Goal: Task Accomplishment & Management: Complete application form

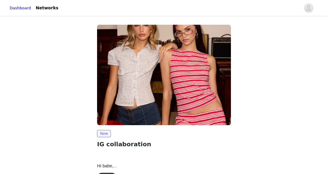
scroll to position [39, 0]
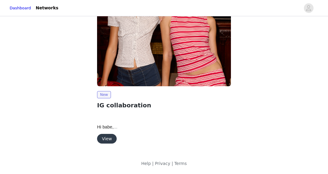
click at [105, 137] on button "View" at bounding box center [107, 139] width 20 height 10
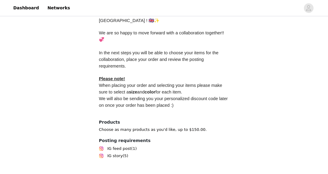
scroll to position [309, 0]
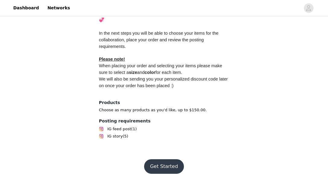
click at [157, 160] on button "Get Started" at bounding box center [164, 166] width 40 height 14
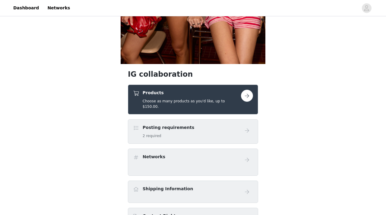
scroll to position [182, 0]
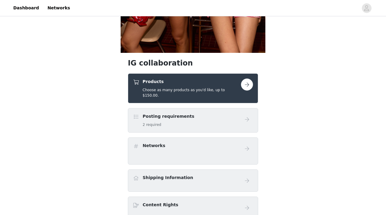
click at [250, 86] on button "button" at bounding box center [247, 84] width 12 height 12
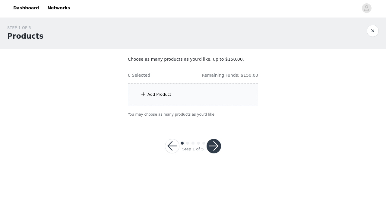
click at [156, 90] on div "Add Product" at bounding box center [193, 94] width 130 height 23
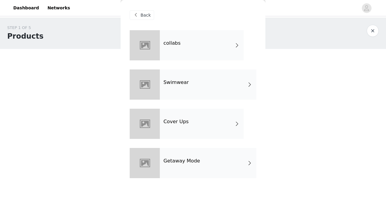
click at [181, 53] on div "collabs" at bounding box center [202, 45] width 84 height 30
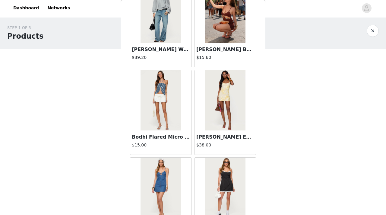
scroll to position [709, 0]
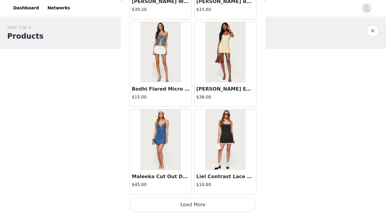
click at [197, 174] on button "Load More" at bounding box center [193, 204] width 127 height 14
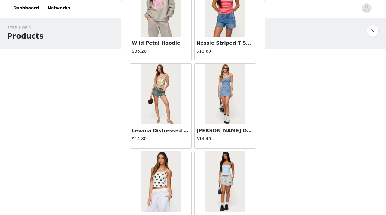
scroll to position [1584, 0]
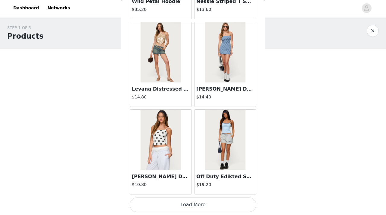
click at [181, 174] on button "Load More" at bounding box center [193, 204] width 127 height 14
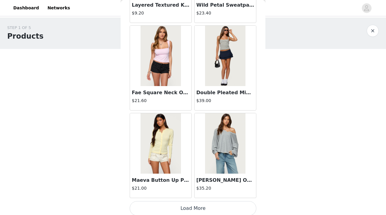
scroll to position [2459, 0]
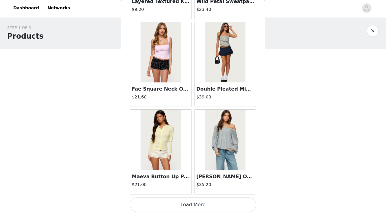
click at [184, 174] on button "Load More" at bounding box center [193, 204] width 127 height 14
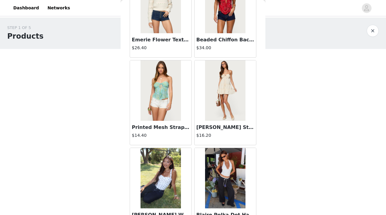
scroll to position [3334, 0]
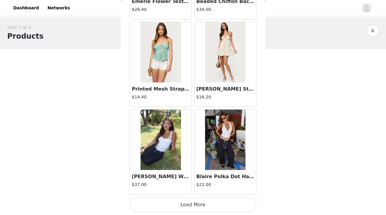
click at [189, 174] on button "Load More" at bounding box center [193, 204] width 127 height 14
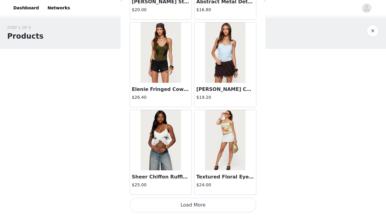
scroll to position [4209, 0]
click at [187, 174] on button "Load More" at bounding box center [193, 204] width 127 height 14
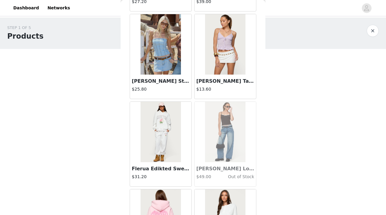
scroll to position [5084, 0]
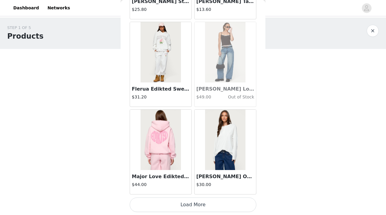
click at [193, 174] on button "Load More" at bounding box center [193, 204] width 127 height 14
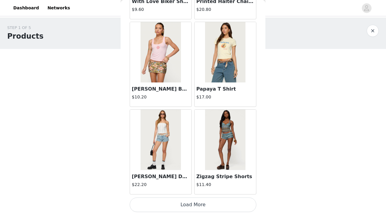
scroll to position [5959, 0]
click at [179, 174] on button "Load More" at bounding box center [193, 205] width 127 height 14
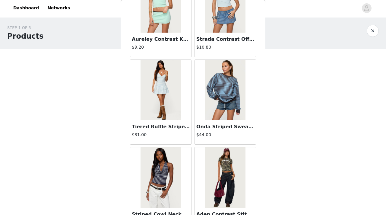
scroll to position [6834, 0]
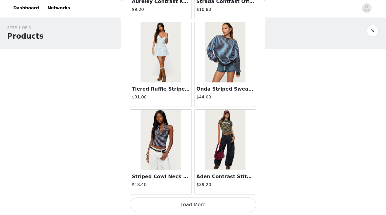
click at [167, 174] on button "Load More" at bounding box center [193, 204] width 127 height 14
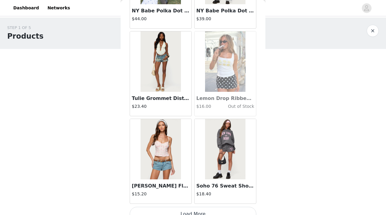
scroll to position [7709, 0]
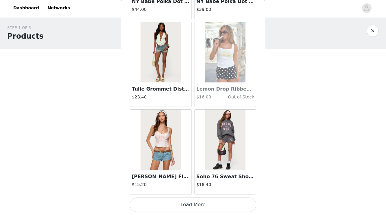
click at [172, 174] on button "Load More" at bounding box center [193, 204] width 127 height 14
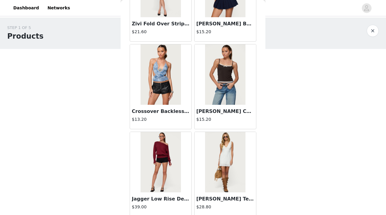
scroll to position [8584, 0]
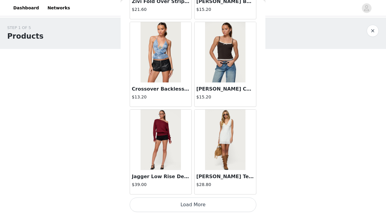
click at [179, 174] on button "Load More" at bounding box center [193, 204] width 127 height 14
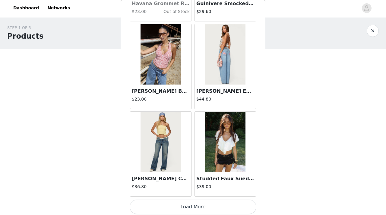
scroll to position [9460, 0]
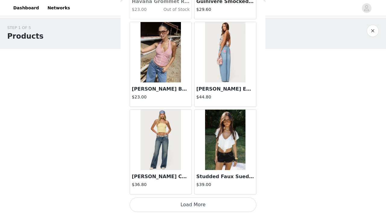
click at [181, 174] on button "Load More" at bounding box center [193, 204] width 127 height 14
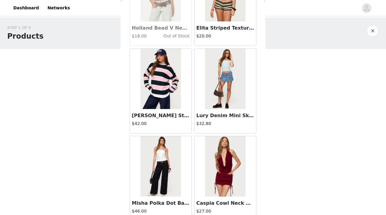
scroll to position [10335, 0]
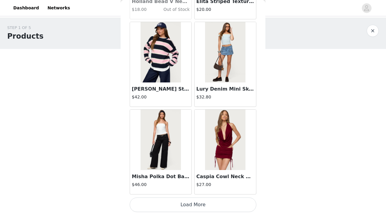
click at [175, 174] on button "Load More" at bounding box center [193, 204] width 127 height 14
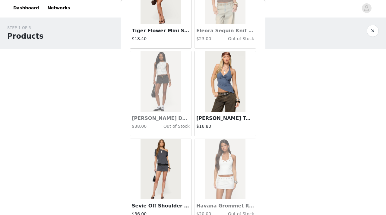
scroll to position [11210, 0]
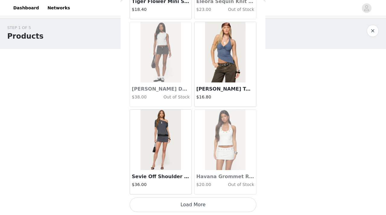
click at [176, 174] on button "Load More" at bounding box center [193, 204] width 127 height 14
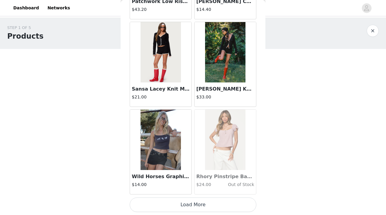
scroll to position [12085, 0]
click at [189, 174] on button "Load More" at bounding box center [193, 205] width 127 height 14
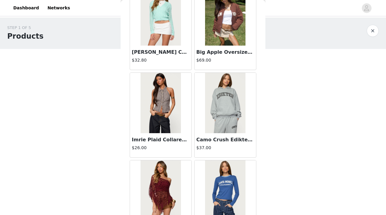
scroll to position [12960, 0]
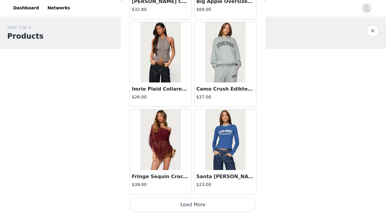
click at [189, 174] on button "Load More" at bounding box center [193, 204] width 127 height 14
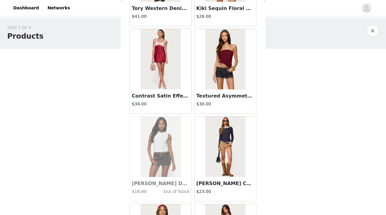
scroll to position [13835, 0]
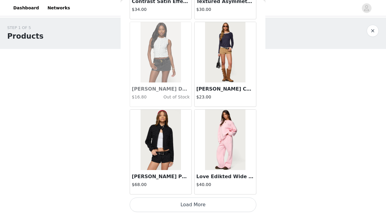
click at [184, 174] on button "Load More" at bounding box center [193, 204] width 127 height 14
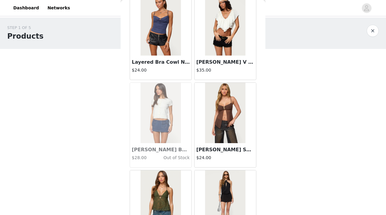
scroll to position [14710, 0]
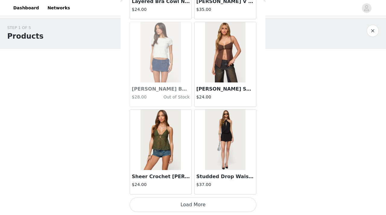
click at [190, 174] on button "Load More" at bounding box center [193, 204] width 127 height 14
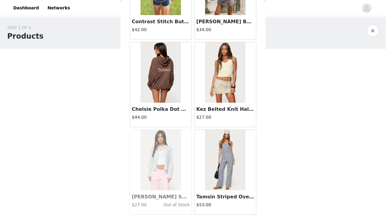
scroll to position [15585, 0]
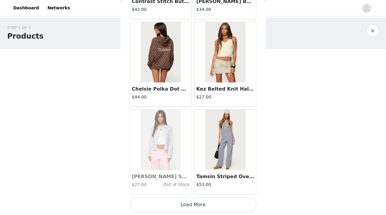
click at [189, 174] on button "Load More" at bounding box center [193, 204] width 127 height 14
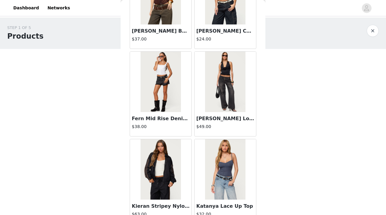
scroll to position [16460, 0]
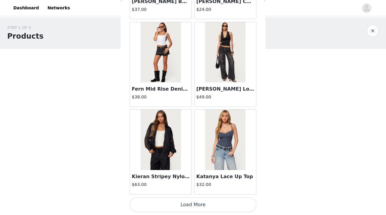
click at [189, 174] on button "Load More" at bounding box center [193, 204] width 127 height 14
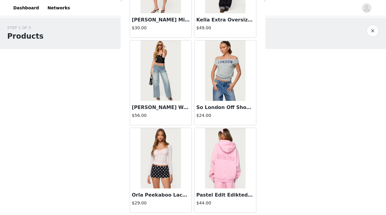
scroll to position [17335, 0]
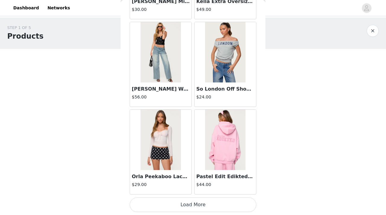
click at [179, 174] on button "Load More" at bounding box center [193, 204] width 127 height 14
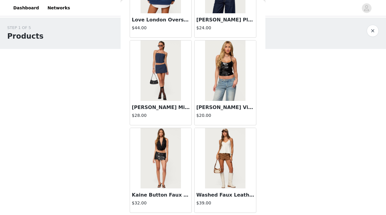
scroll to position [18211, 0]
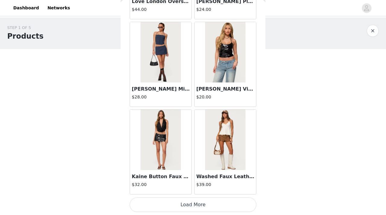
click at [191, 174] on button "Load More" at bounding box center [193, 204] width 127 height 14
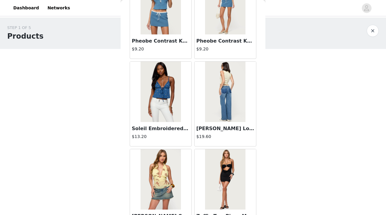
scroll to position [0, 0]
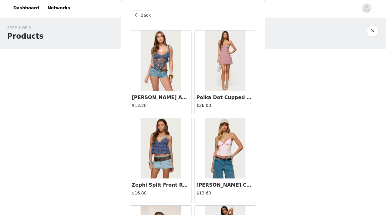
click at [141, 19] on div "Back" at bounding box center [142, 15] width 24 height 10
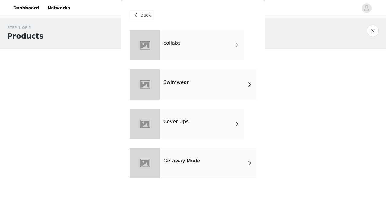
click at [184, 154] on div "Getaway Mode" at bounding box center [208, 163] width 97 height 30
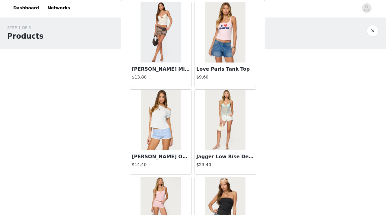
scroll to position [709, 0]
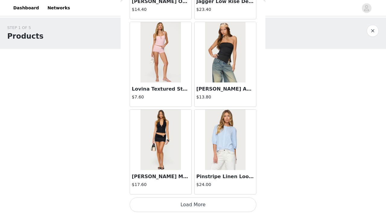
click at [178, 174] on button "Load More" at bounding box center [193, 204] width 127 height 14
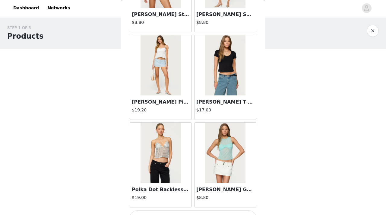
scroll to position [1584, 0]
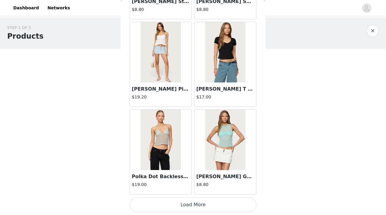
click at [178, 174] on button "Load More" at bounding box center [193, 204] width 127 height 14
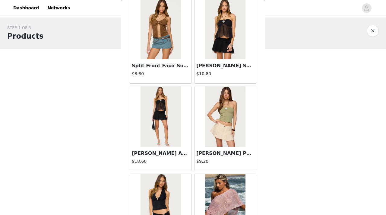
scroll to position [2459, 0]
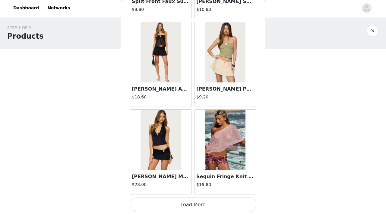
click at [174, 174] on button "Load More" at bounding box center [193, 204] width 127 height 14
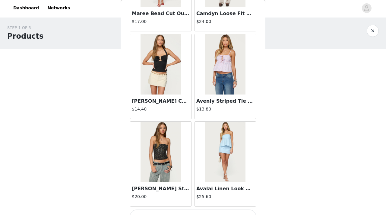
scroll to position [3334, 0]
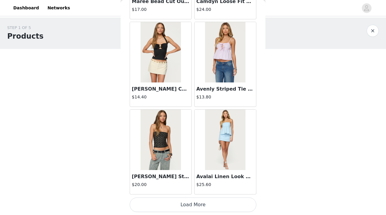
click at [181, 174] on button "Load More" at bounding box center [193, 204] width 127 height 14
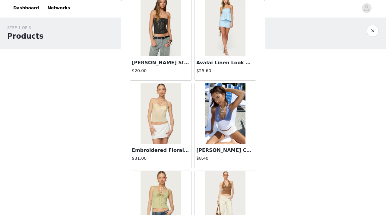
scroll to position [3532, 0]
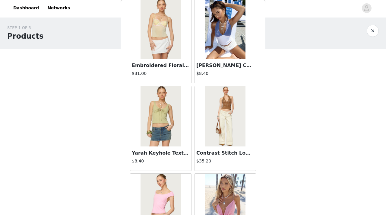
click at [157, 37] on img at bounding box center [161, 28] width 40 height 60
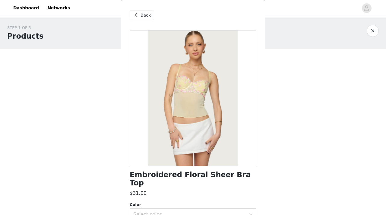
scroll to position [79, 0]
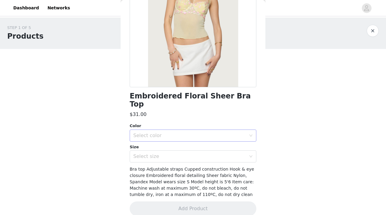
click at [166, 132] on div "Select color" at bounding box center [191, 135] width 116 height 11
click at [154, 140] on li "YELLOW" at bounding box center [193, 141] width 127 height 10
click at [147, 153] on div "Select size" at bounding box center [189, 156] width 113 height 6
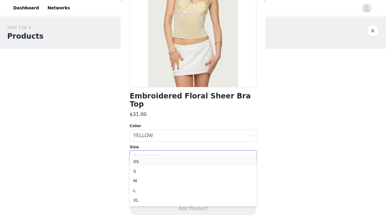
click at [141, 161] on li "XS" at bounding box center [193, 162] width 127 height 10
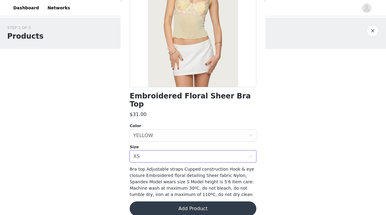
click at [166, 174] on button "Add Product" at bounding box center [193, 208] width 127 height 14
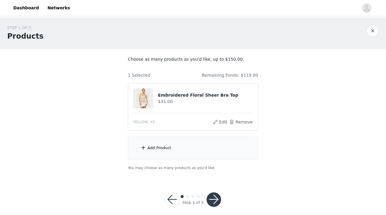
click at [164, 148] on div "Add Product" at bounding box center [160, 148] width 24 height 6
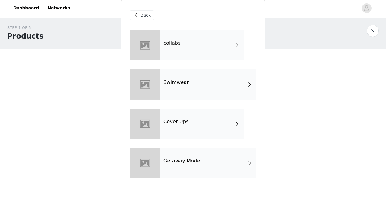
click at [171, 169] on div "Getaway Mode" at bounding box center [208, 163] width 97 height 30
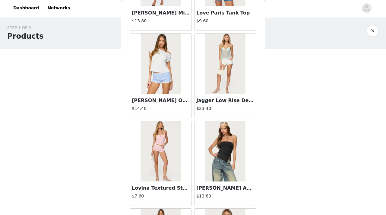
scroll to position [709, 0]
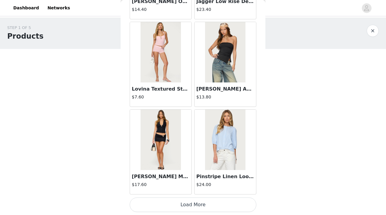
click at [179, 174] on button "Load More" at bounding box center [193, 204] width 127 height 14
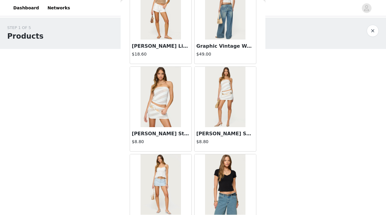
scroll to position [1584, 0]
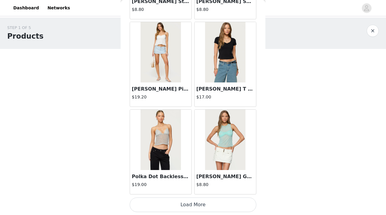
click at [182, 174] on button "Load More" at bounding box center [193, 204] width 127 height 14
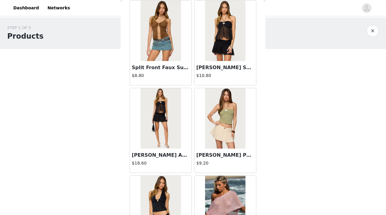
scroll to position [2459, 0]
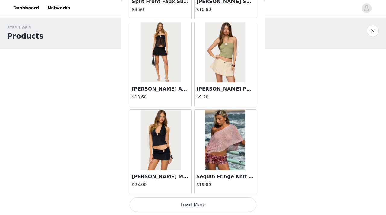
click at [168, 174] on button "Load More" at bounding box center [193, 204] width 127 height 14
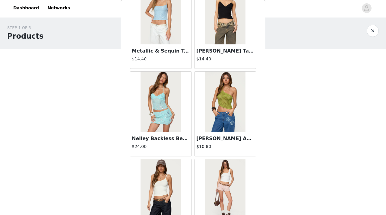
scroll to position [2923, 0]
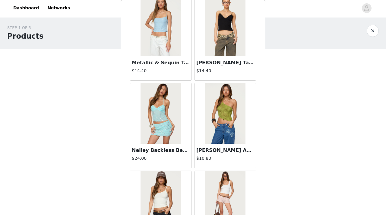
click at [213, 127] on img at bounding box center [225, 113] width 40 height 60
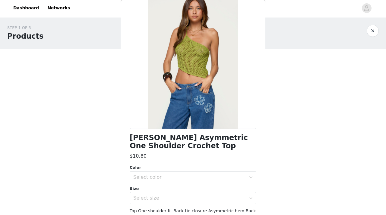
scroll to position [81, 0]
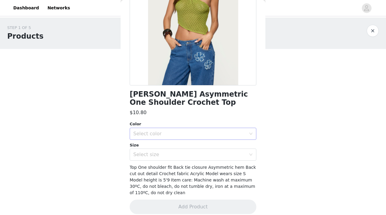
click at [159, 137] on div "Select color" at bounding box center [191, 133] width 116 height 11
click at [148, 148] on li "GREEN" at bounding box center [193, 147] width 127 height 10
click at [144, 155] on div "Select size" at bounding box center [189, 154] width 113 height 6
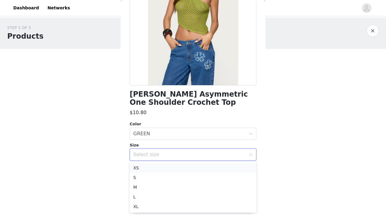
click at [141, 168] on li "XS" at bounding box center [193, 168] width 127 height 10
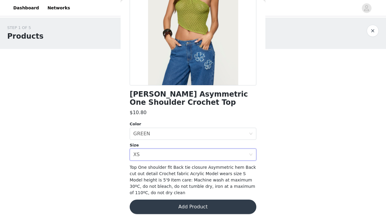
click at [163, 174] on button "Add Product" at bounding box center [193, 206] width 127 height 14
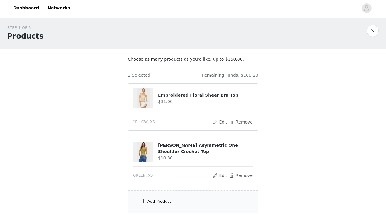
click at [156, 174] on div "Add Product" at bounding box center [160, 201] width 24 height 6
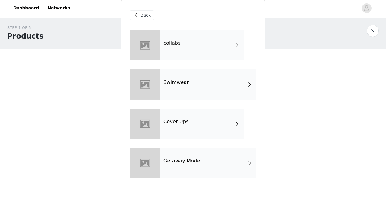
click at [156, 152] on div at bounding box center [145, 163] width 30 height 30
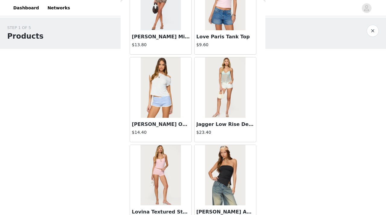
scroll to position [709, 0]
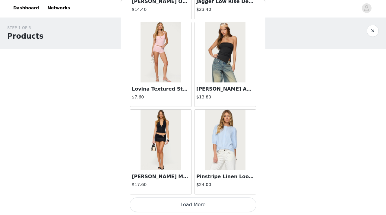
click at [187, 174] on button "Load More" at bounding box center [193, 204] width 127 height 14
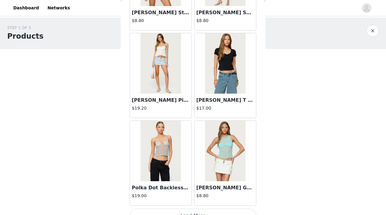
scroll to position [1584, 0]
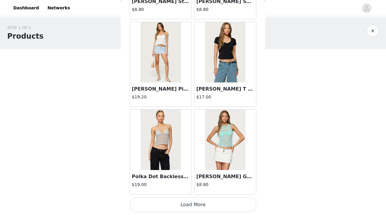
click at [177, 174] on button "Load More" at bounding box center [193, 204] width 127 height 14
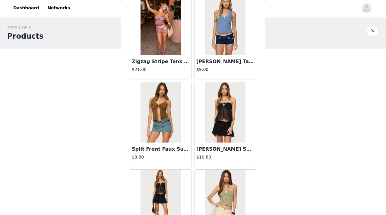
scroll to position [2459, 0]
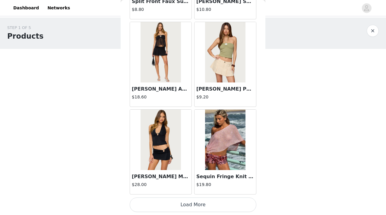
click at [179, 174] on button "Load More" at bounding box center [193, 204] width 127 height 14
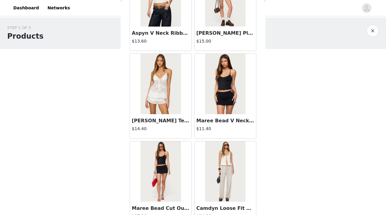
scroll to position [3334, 0]
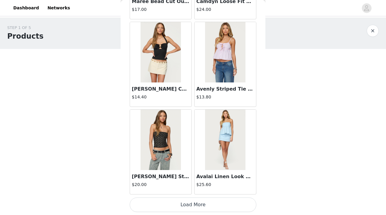
click at [176, 174] on button "Load More" at bounding box center [193, 204] width 127 height 14
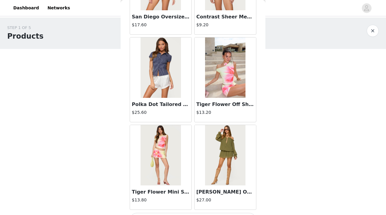
scroll to position [4209, 0]
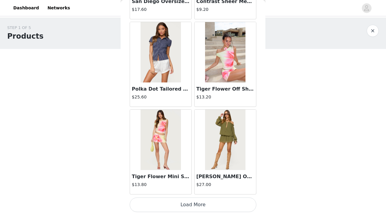
click at [167, 174] on button "Load More" at bounding box center [193, 204] width 127 height 14
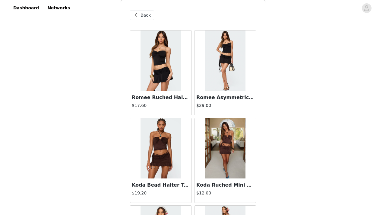
scroll to position [38, 0]
click at [139, 16] on div "Back" at bounding box center [142, 15] width 24 height 10
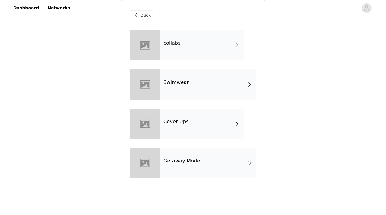
click at [180, 131] on div "Cover Ups" at bounding box center [202, 124] width 84 height 30
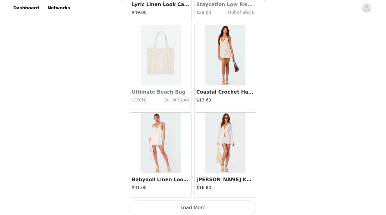
scroll to position [709, 0]
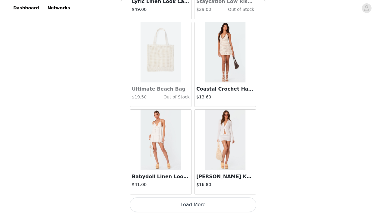
click at [181, 174] on button "Load More" at bounding box center [193, 204] width 127 height 14
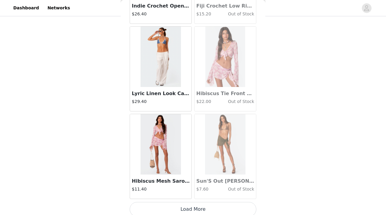
scroll to position [1584, 0]
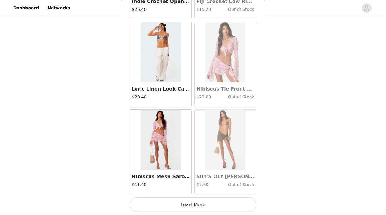
click at [183, 174] on button "Load More" at bounding box center [193, 204] width 127 height 14
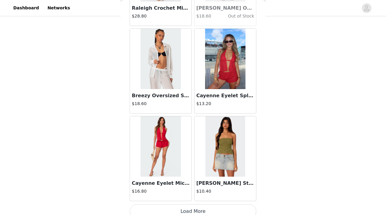
scroll to position [2459, 0]
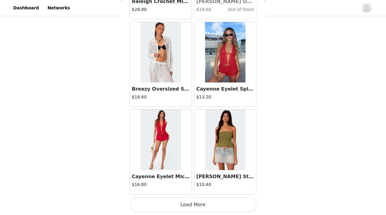
click at [172, 174] on button "Load More" at bounding box center [193, 204] width 127 height 14
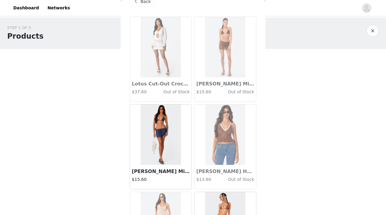
scroll to position [0, 0]
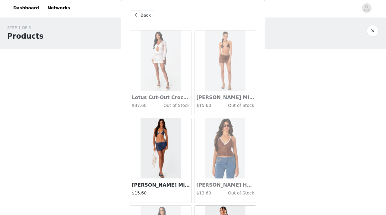
click at [133, 14] on span at bounding box center [135, 14] width 7 height 7
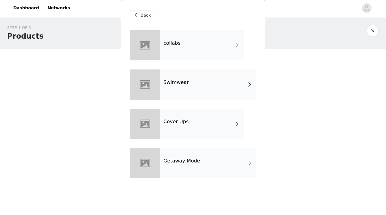
click at [193, 84] on div "Swimwear" at bounding box center [208, 84] width 97 height 30
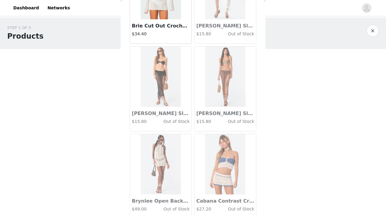
scroll to position [709, 0]
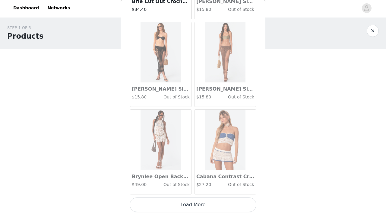
click at [200, 174] on button "Load More" at bounding box center [193, 204] width 127 height 14
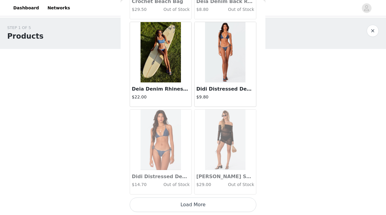
scroll to position [2, 0]
click at [190, 174] on button "Load More" at bounding box center [193, 204] width 127 height 14
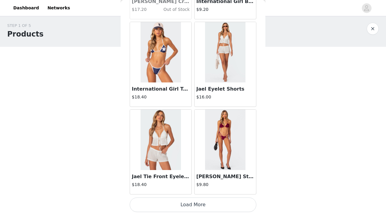
scroll to position [4, 0]
click at [172, 174] on button "Load More" at bounding box center [193, 204] width 127 height 14
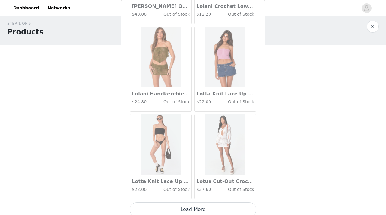
scroll to position [3334, 0]
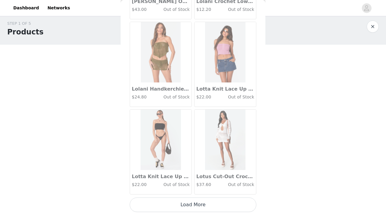
click at [179, 174] on button "Load More" at bounding box center [193, 204] width 127 height 14
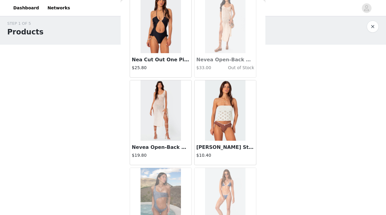
scroll to position [4097, 0]
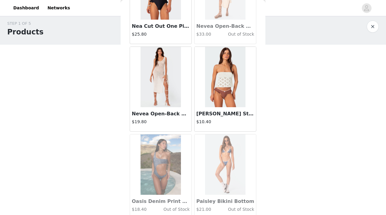
click at [158, 110] on h3 "Nevea Open-Back Knitted Midi Dress" at bounding box center [161, 113] width 58 height 7
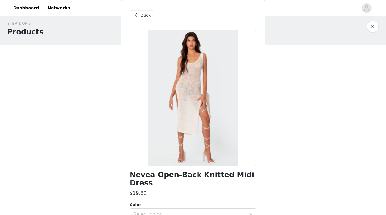
scroll to position [72, 0]
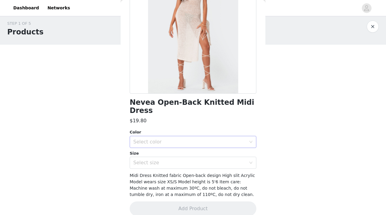
click at [174, 139] on div "Select color" at bounding box center [189, 142] width 113 height 6
click at [152, 148] on li "CREAM" at bounding box center [193, 147] width 127 height 10
click at [149, 160] on div "Select size" at bounding box center [189, 163] width 113 height 6
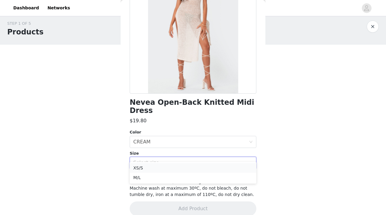
click at [141, 169] on li "XS/S" at bounding box center [193, 168] width 127 height 10
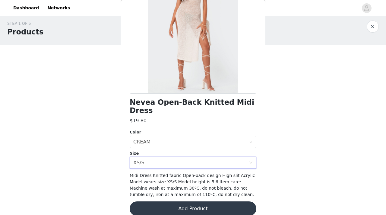
click at [165, 174] on button "Add Product" at bounding box center [193, 208] width 127 height 14
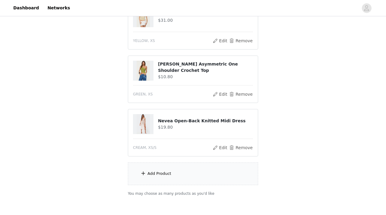
scroll to position [89, 0]
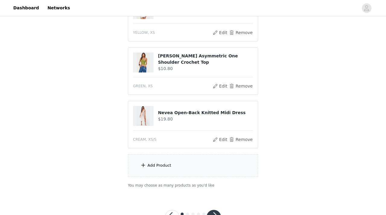
click at [149, 165] on div "Add Product" at bounding box center [160, 165] width 24 height 6
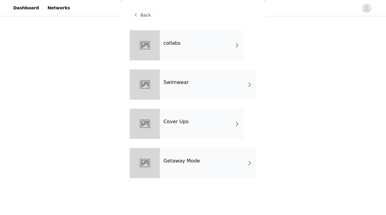
click at [193, 42] on div "collabs" at bounding box center [202, 45] width 84 height 30
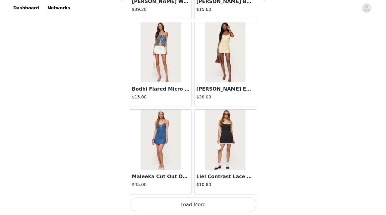
scroll to position [113, 0]
click at [188, 174] on button "Load More" at bounding box center [193, 204] width 127 height 14
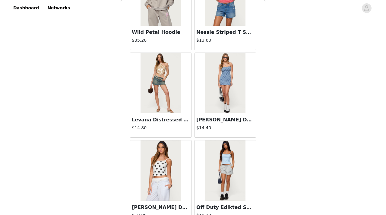
scroll to position [1584, 0]
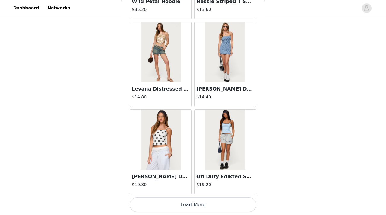
click at [191, 174] on button "Load More" at bounding box center [193, 204] width 127 height 14
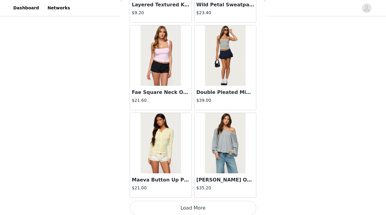
scroll to position [2459, 0]
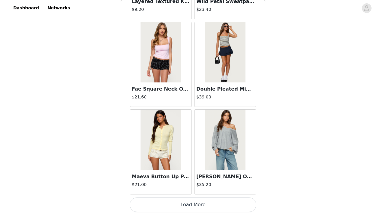
click at [185, 174] on button "Load More" at bounding box center [193, 204] width 127 height 14
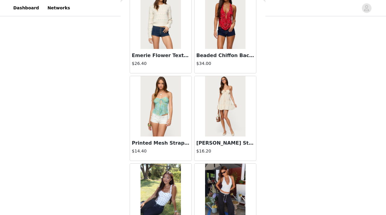
scroll to position [3334, 0]
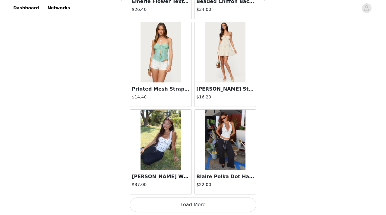
click at [195, 174] on button "Load More" at bounding box center [193, 204] width 127 height 14
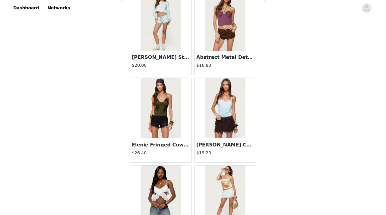
scroll to position [4209, 0]
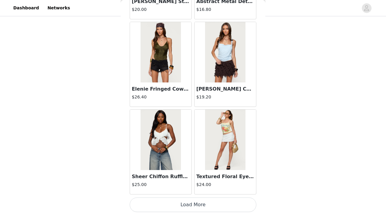
click at [187, 174] on button "Load More" at bounding box center [193, 204] width 127 height 14
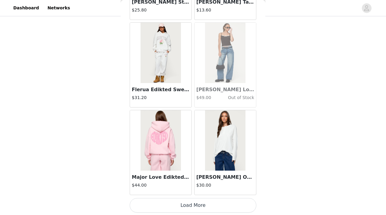
scroll to position [5084, 0]
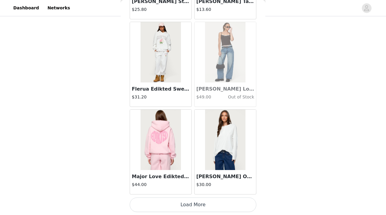
click at [188, 174] on button "Load More" at bounding box center [193, 204] width 127 height 14
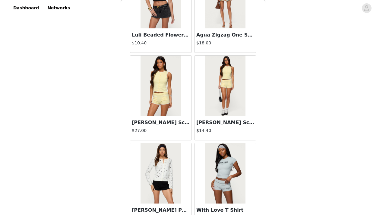
scroll to position [5663, 0]
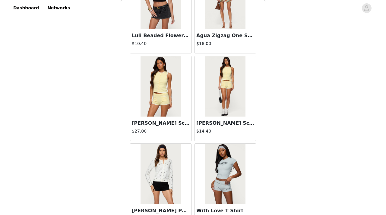
click at [174, 106] on img at bounding box center [161, 86] width 40 height 60
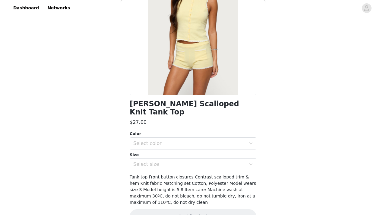
scroll to position [0, 0]
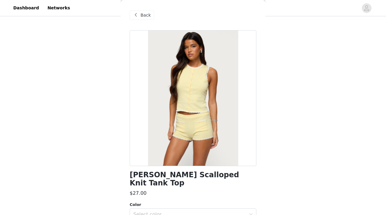
click at [142, 15] on span "Back" at bounding box center [146, 15] width 10 height 6
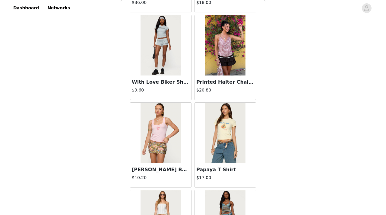
scroll to position [5959, 0]
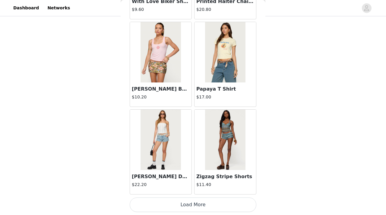
click at [202, 174] on button "Load More" at bounding box center [193, 204] width 127 height 14
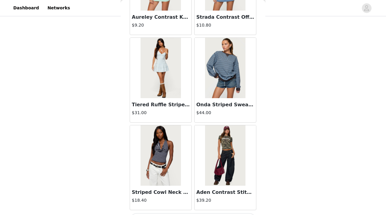
scroll to position [6834, 0]
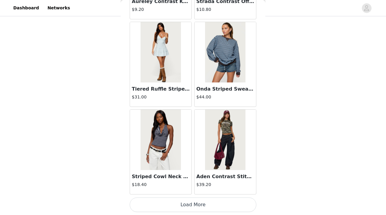
click at [185, 174] on button "Load More" at bounding box center [193, 204] width 127 height 14
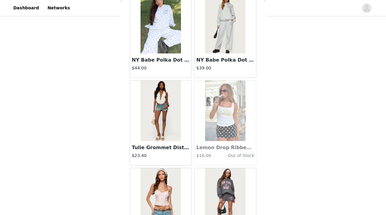
scroll to position [7709, 0]
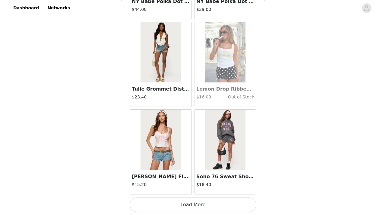
click at [188, 174] on button "Load More" at bounding box center [193, 204] width 127 height 14
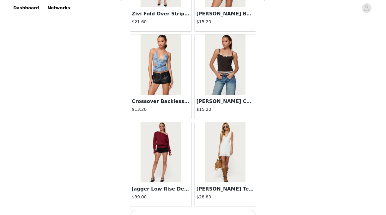
scroll to position [8584, 0]
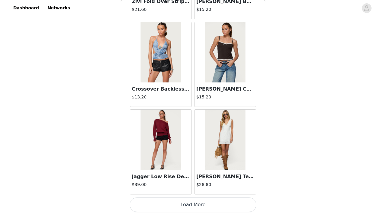
click at [190, 174] on button "Load More" at bounding box center [193, 204] width 127 height 14
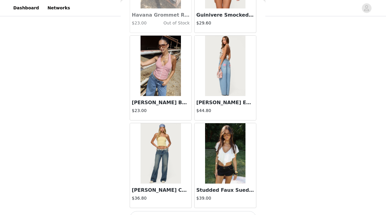
scroll to position [9460, 0]
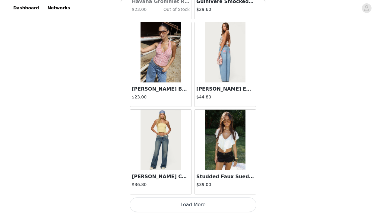
click at [177, 174] on button "Load More" at bounding box center [193, 204] width 127 height 14
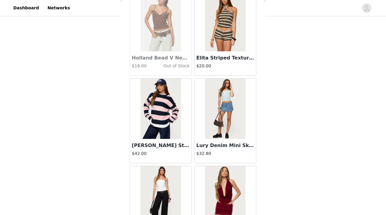
scroll to position [10335, 0]
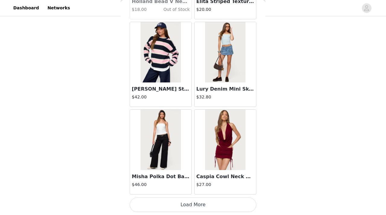
click at [187, 174] on button "Load More" at bounding box center [193, 204] width 127 height 14
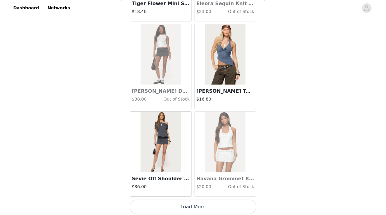
scroll to position [11210, 0]
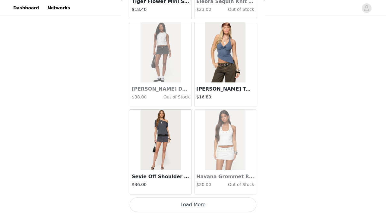
click at [189, 174] on button "Load More" at bounding box center [193, 204] width 127 height 14
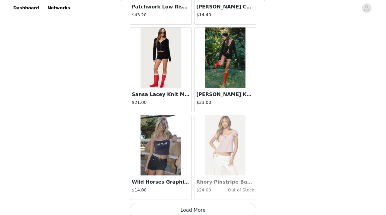
scroll to position [12085, 0]
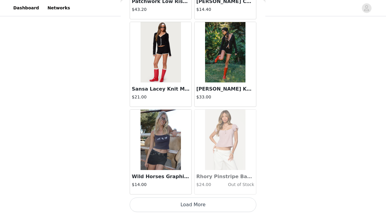
click at [182, 174] on button "Load More" at bounding box center [193, 204] width 127 height 14
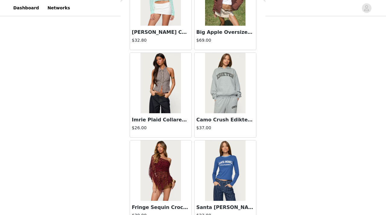
scroll to position [12960, 0]
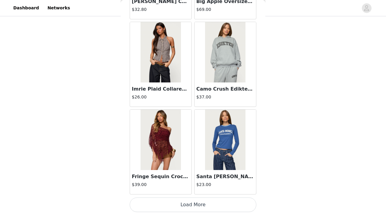
click at [183, 174] on button "Load More" at bounding box center [193, 204] width 127 height 14
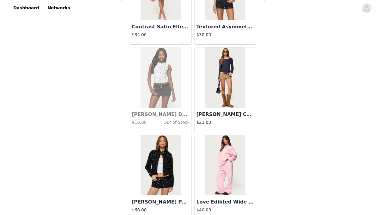
scroll to position [13835, 0]
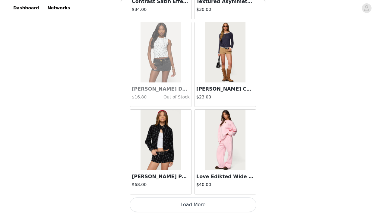
click at [191, 174] on button "Load More" at bounding box center [193, 204] width 127 height 14
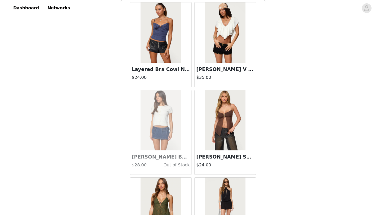
scroll to position [14710, 0]
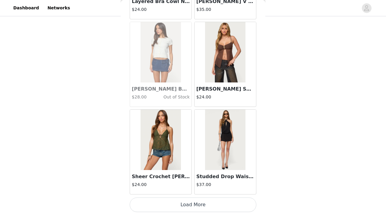
click at [191, 174] on button "Load More" at bounding box center [193, 204] width 127 height 14
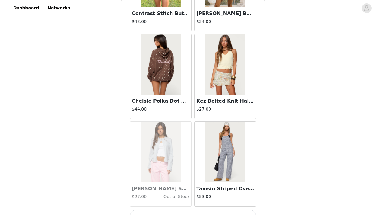
scroll to position [15585, 0]
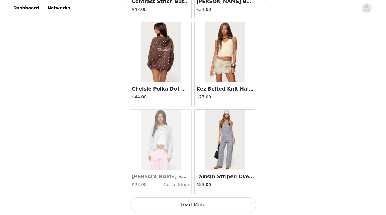
click at [194, 174] on button "Load More" at bounding box center [193, 204] width 127 height 14
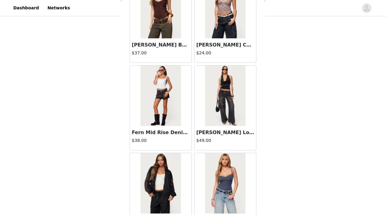
scroll to position [16460, 0]
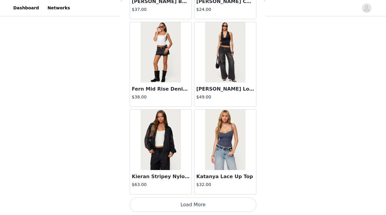
click at [191, 174] on button "Load More" at bounding box center [193, 204] width 127 height 14
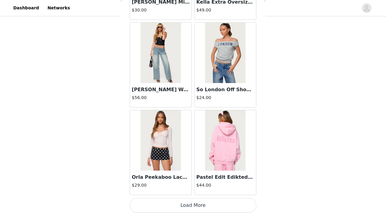
scroll to position [17335, 0]
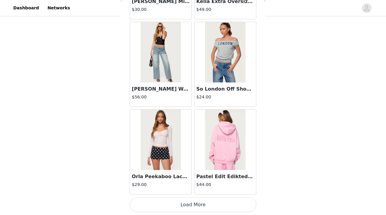
click at [182, 174] on button "Load More" at bounding box center [193, 204] width 127 height 14
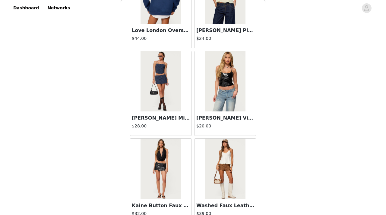
scroll to position [18211, 0]
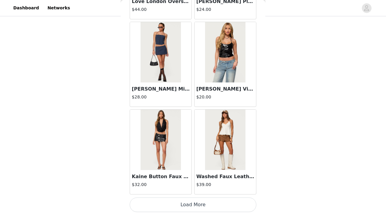
click at [191, 174] on button "Load More" at bounding box center [193, 204] width 127 height 14
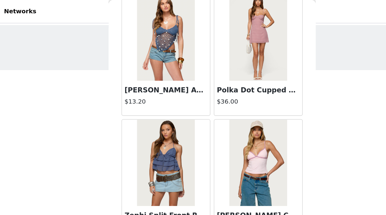
scroll to position [0, 0]
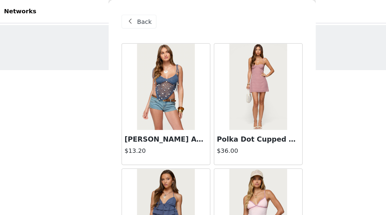
click at [144, 18] on span "Back" at bounding box center [146, 15] width 10 height 6
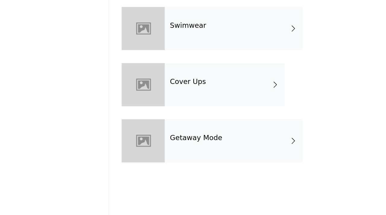
scroll to position [30, 0]
click at [172, 167] on div "Getaway Mode" at bounding box center [208, 163] width 97 height 30
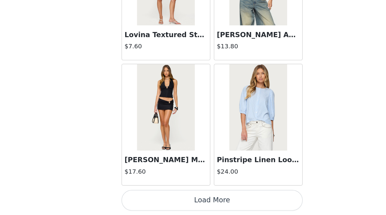
scroll to position [65, 0]
click at [185, 174] on button "Load More" at bounding box center [193, 204] width 127 height 14
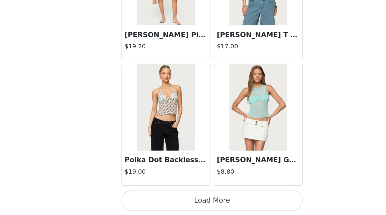
scroll to position [75, 0]
click at [177, 174] on button "Load More" at bounding box center [193, 204] width 127 height 14
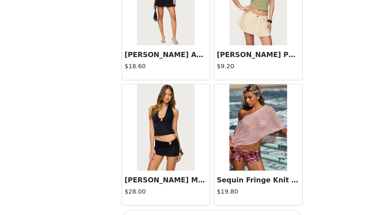
scroll to position [2459, 0]
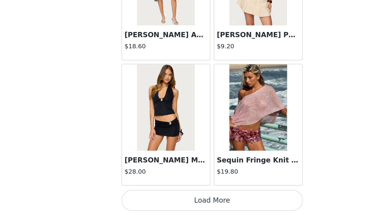
click at [187, 174] on button "Load More" at bounding box center [193, 204] width 127 height 14
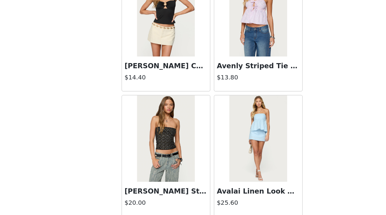
scroll to position [3334, 0]
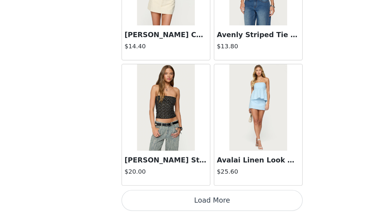
click at [185, 174] on button "Load More" at bounding box center [193, 204] width 127 height 14
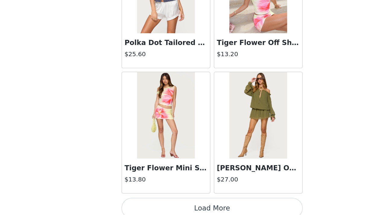
scroll to position [4209, 0]
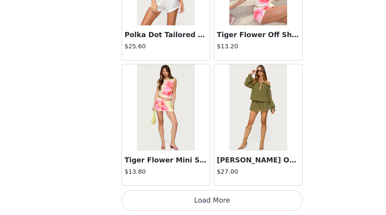
click at [185, 174] on button "Load More" at bounding box center [193, 204] width 127 height 14
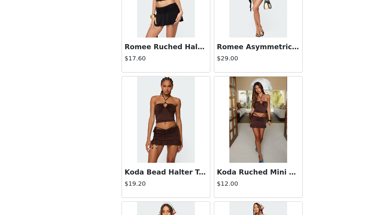
scroll to position [0, 0]
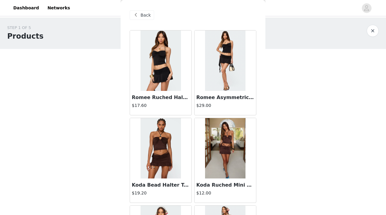
click at [143, 14] on span "Back" at bounding box center [146, 15] width 10 height 6
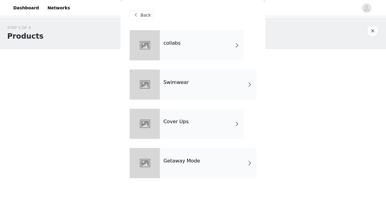
click at [190, 123] on div "Cover Ups" at bounding box center [202, 124] width 84 height 30
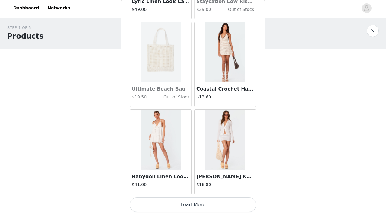
scroll to position [113, 0]
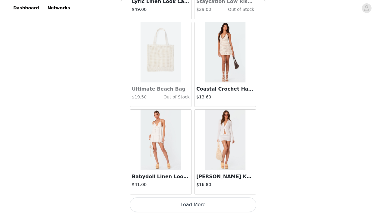
click at [176, 174] on button "Load More" at bounding box center [193, 204] width 127 height 14
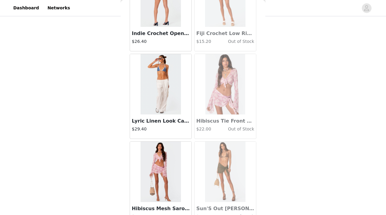
scroll to position [1584, 0]
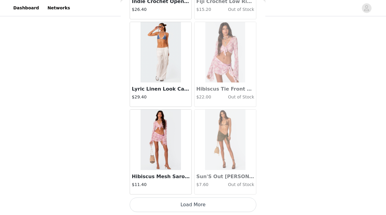
click at [180, 174] on button "Load More" at bounding box center [193, 204] width 127 height 14
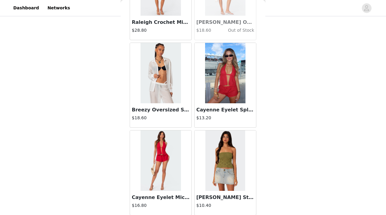
scroll to position [2459, 0]
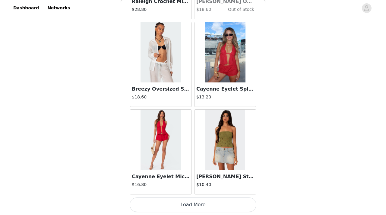
click at [174, 174] on button "Load More" at bounding box center [193, 204] width 127 height 14
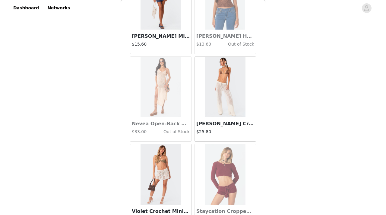
scroll to position [0, 0]
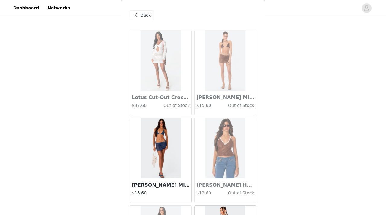
click at [139, 20] on div "Back" at bounding box center [193, 15] width 127 height 30
click at [142, 15] on span "Back" at bounding box center [146, 15] width 10 height 6
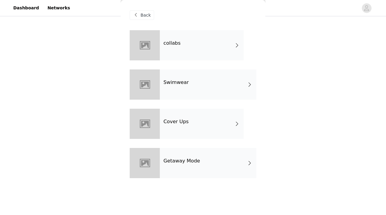
click at [173, 100] on div "collabs Swimwear Cover Ups Getaway Mode" at bounding box center [193, 108] width 127 height 157
click at [177, 84] on h4 "Swimwear" at bounding box center [176, 82] width 25 height 5
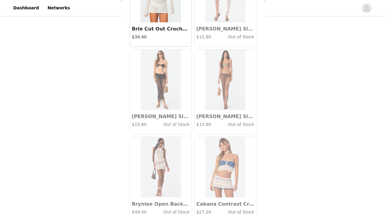
scroll to position [709, 0]
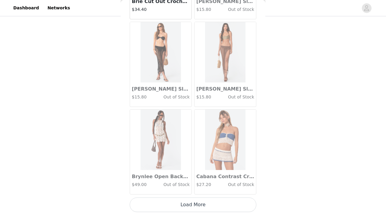
click at [164, 174] on button "Load More" at bounding box center [193, 204] width 127 height 14
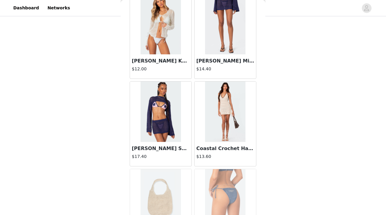
scroll to position [1584, 0]
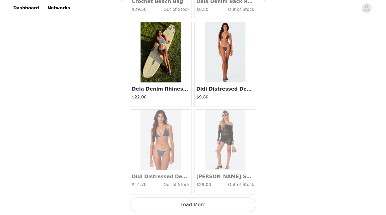
click at [175, 174] on button "Load More" at bounding box center [193, 204] width 127 height 14
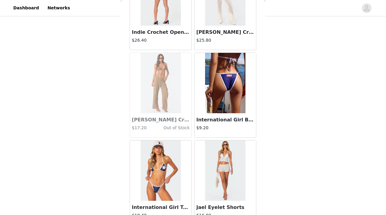
scroll to position [2459, 0]
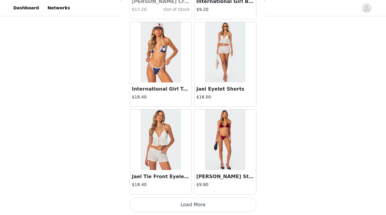
click at [175, 174] on button "Load More" at bounding box center [193, 204] width 127 height 14
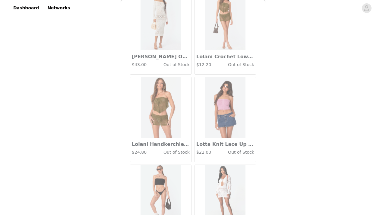
scroll to position [3334, 0]
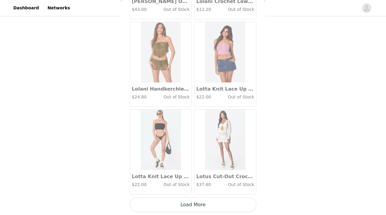
click at [177, 174] on button "Load More" at bounding box center [193, 204] width 127 height 14
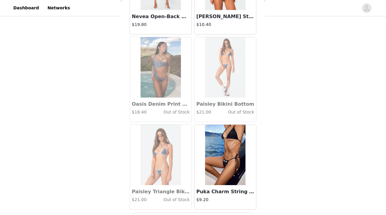
scroll to position [4209, 0]
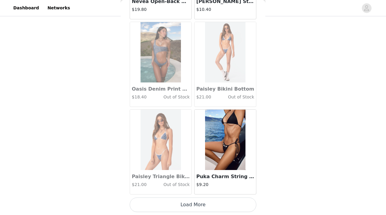
click at [169, 174] on button "Load More" at bounding box center [193, 204] width 127 height 14
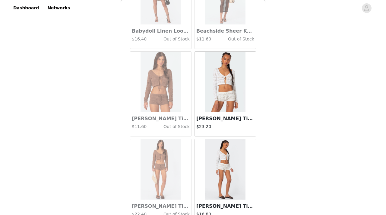
scroll to position [0, 0]
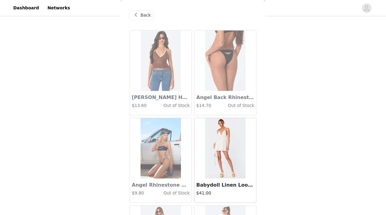
click at [139, 23] on div "Back" at bounding box center [193, 15] width 127 height 30
click at [139, 20] on div "Back" at bounding box center [193, 15] width 127 height 30
click at [141, 17] on span "Back" at bounding box center [146, 15] width 10 height 6
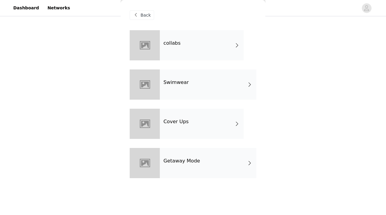
click at [166, 48] on div "collabs" at bounding box center [202, 45] width 84 height 30
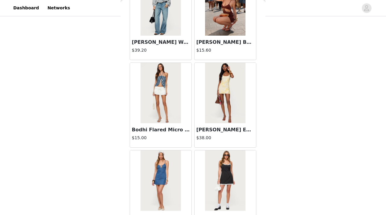
scroll to position [709, 0]
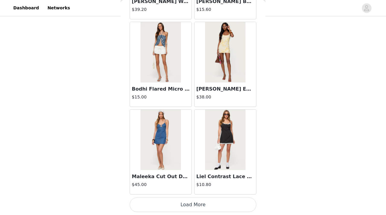
click at [193, 174] on button "Load More" at bounding box center [193, 204] width 127 height 14
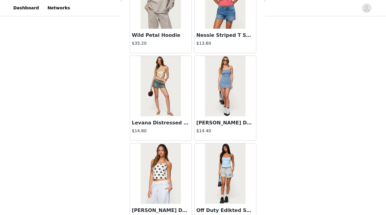
scroll to position [1584, 0]
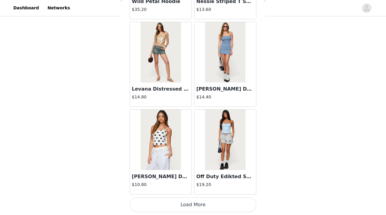
click at [192, 174] on button "Load More" at bounding box center [193, 204] width 127 height 14
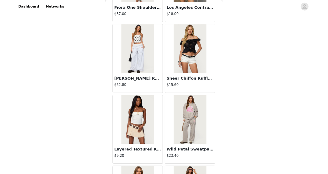
scroll to position [2342, 0]
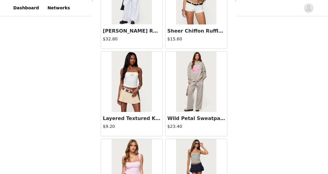
click at [124, 81] on img at bounding box center [132, 82] width 40 height 60
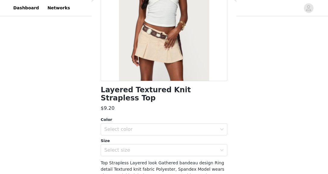
scroll to position [119, 0]
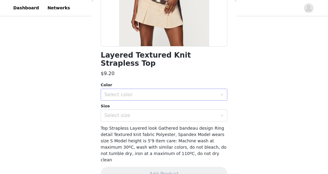
click at [135, 92] on div "Select color" at bounding box center [160, 95] width 113 height 6
click at [131, 102] on li "CREAM" at bounding box center [164, 100] width 127 height 10
click at [126, 113] on div "Select size" at bounding box center [160, 116] width 113 height 6
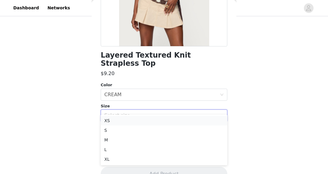
click at [119, 121] on li "XS" at bounding box center [164, 121] width 127 height 10
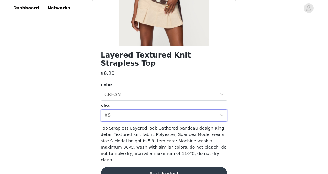
click at [151, 167] on button "Add Product" at bounding box center [164, 174] width 127 height 14
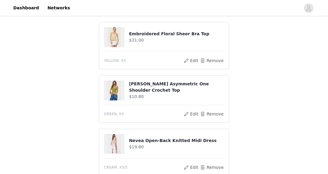
scroll to position [60, 0]
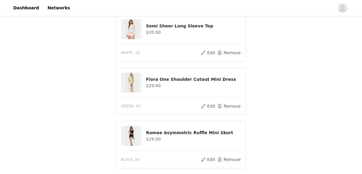
scroll to position [234, 0]
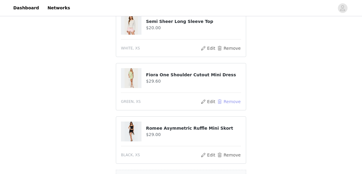
click at [232, 100] on button "Remove" at bounding box center [229, 101] width 24 height 7
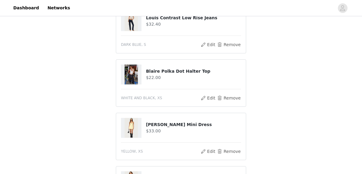
scroll to position [74, 0]
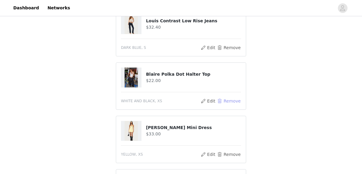
click at [230, 100] on button "Remove" at bounding box center [229, 100] width 24 height 7
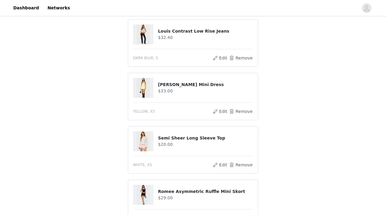
scroll to position [65, 0]
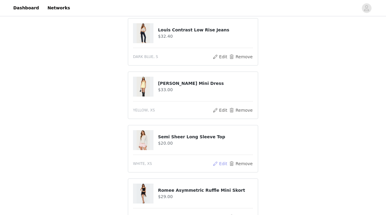
click at [218, 165] on button "Edit" at bounding box center [219, 163] width 15 height 7
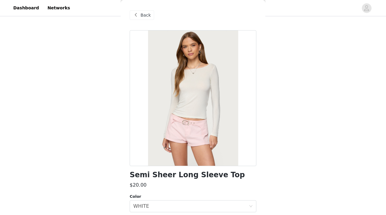
click at [138, 18] on span at bounding box center [135, 14] width 7 height 7
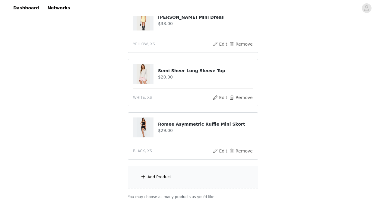
scroll to position [167, 0]
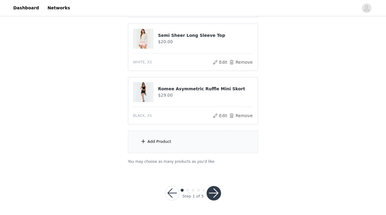
click at [166, 148] on div "Add Product" at bounding box center [193, 141] width 130 height 23
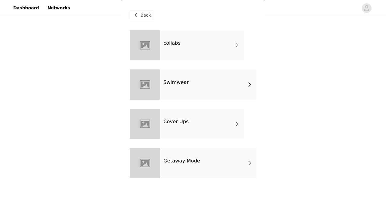
click at [189, 49] on div "collabs" at bounding box center [202, 45] width 84 height 30
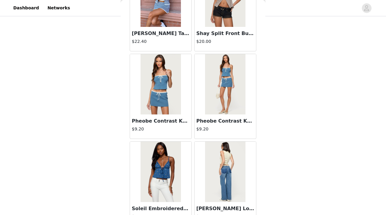
scroll to position [0, 0]
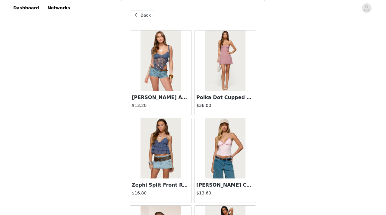
click at [141, 16] on span "Back" at bounding box center [146, 15] width 10 height 6
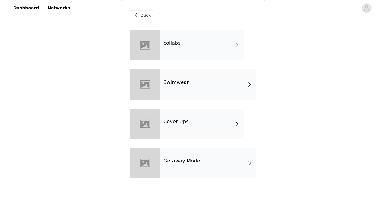
click at [182, 161] on h4 "Getaway Mode" at bounding box center [182, 160] width 37 height 5
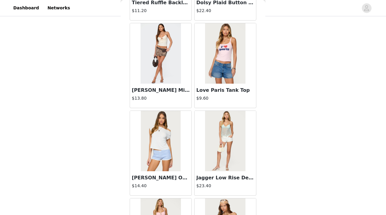
scroll to position [709, 0]
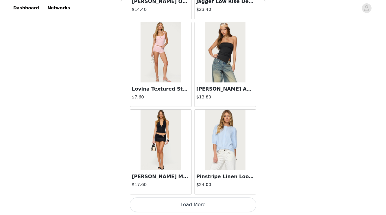
click at [180, 174] on button "Load More" at bounding box center [193, 204] width 127 height 14
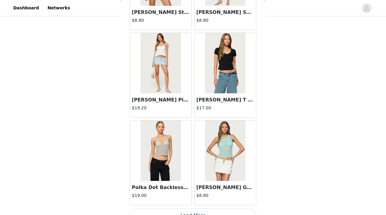
scroll to position [1584, 0]
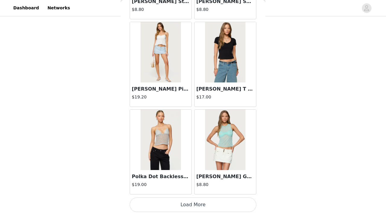
click at [176, 174] on button "Load More" at bounding box center [193, 204] width 127 height 14
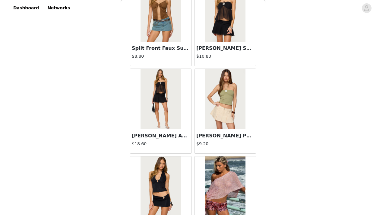
scroll to position [2459, 0]
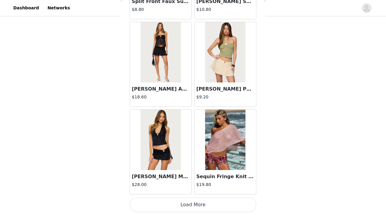
click at [173, 174] on button "Load More" at bounding box center [193, 204] width 127 height 14
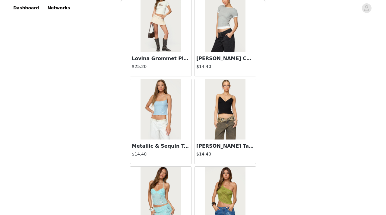
scroll to position [2878, 0]
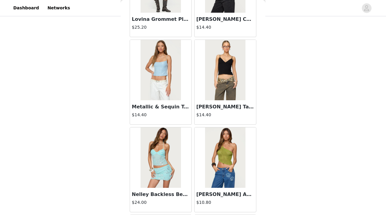
click at [225, 167] on img at bounding box center [225, 157] width 40 height 60
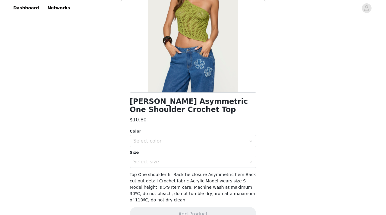
scroll to position [81, 0]
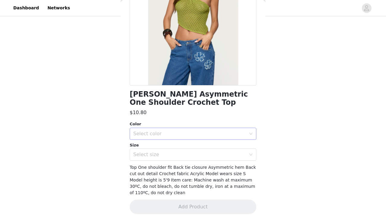
click at [180, 137] on div "Select color" at bounding box center [191, 133] width 116 height 11
click at [165, 148] on li "GREEN" at bounding box center [193, 147] width 127 height 10
click at [160, 155] on div "Select size" at bounding box center [189, 154] width 113 height 6
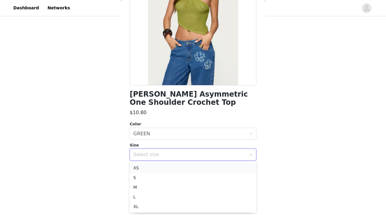
click at [149, 169] on li "XS" at bounding box center [193, 168] width 127 height 10
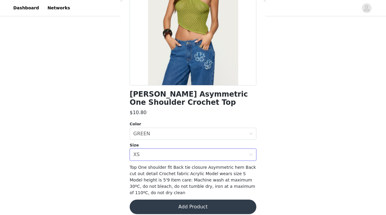
click at [168, 174] on button "Add Product" at bounding box center [193, 206] width 127 height 14
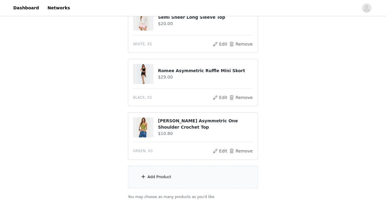
scroll to position [220, 0]
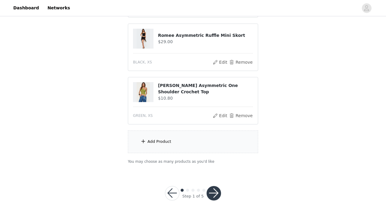
click at [159, 142] on div "Add Product" at bounding box center [160, 142] width 24 height 6
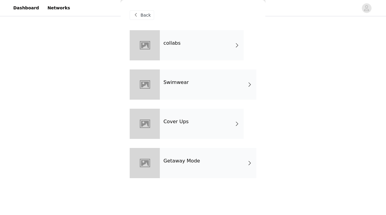
click at [170, 163] on h4 "Getaway Mode" at bounding box center [182, 160] width 37 height 5
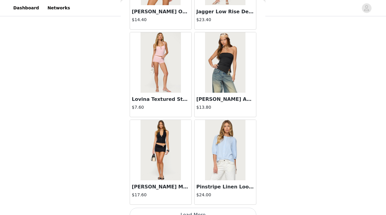
scroll to position [709, 0]
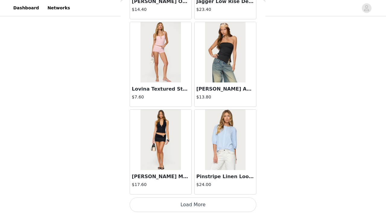
click at [171, 174] on button "Load More" at bounding box center [193, 204] width 127 height 14
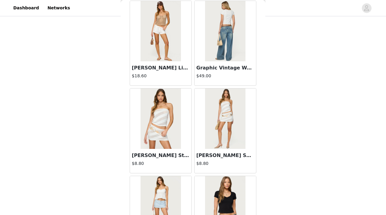
scroll to position [1584, 0]
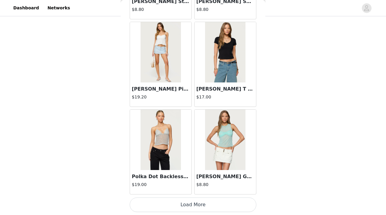
click at [170, 174] on button "Load More" at bounding box center [193, 204] width 127 height 14
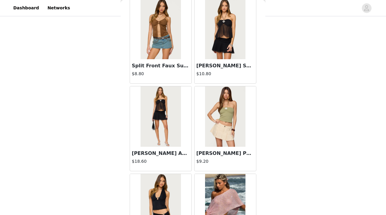
scroll to position [2459, 0]
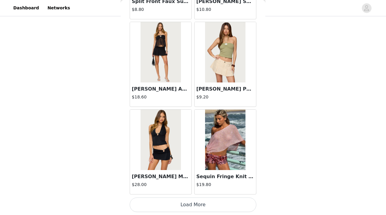
click at [163, 174] on button "Load More" at bounding box center [193, 204] width 127 height 14
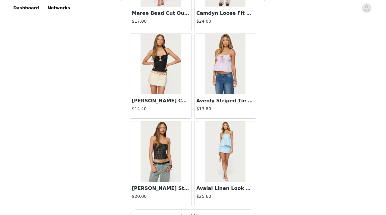
scroll to position [3334, 0]
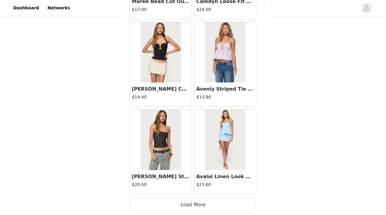
click at [166, 174] on button "Load More" at bounding box center [193, 204] width 127 height 14
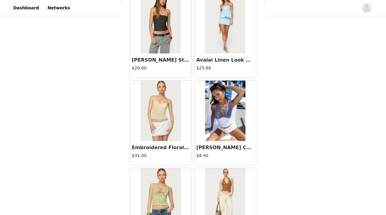
scroll to position [3521, 0]
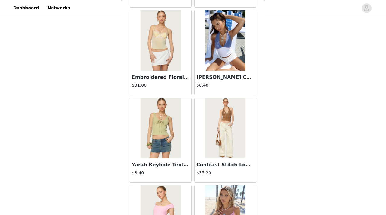
click at [158, 45] on img at bounding box center [161, 40] width 40 height 60
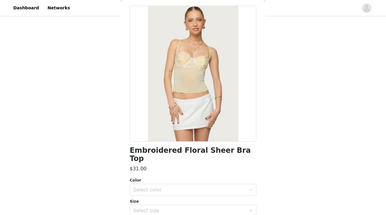
scroll to position [79, 0]
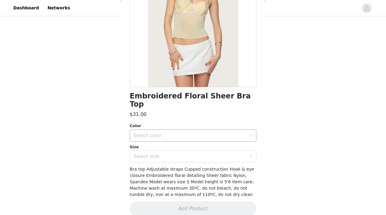
click at [155, 132] on div "Select color" at bounding box center [189, 135] width 113 height 6
click at [153, 142] on li "YELLOW" at bounding box center [193, 141] width 127 height 10
click at [152, 153] on div "Select size" at bounding box center [189, 156] width 113 height 6
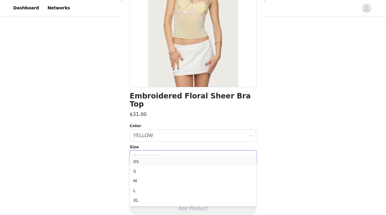
click at [147, 162] on li "XS" at bounding box center [193, 162] width 127 height 10
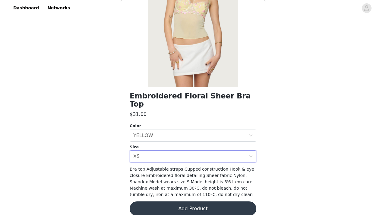
click at [161, 174] on button "Add Product" at bounding box center [193, 208] width 127 height 14
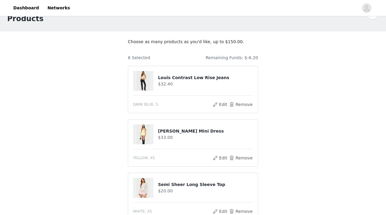
scroll to position [19, 0]
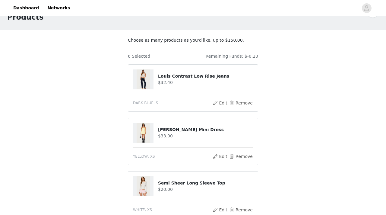
click at [175, 78] on h4 "Louis Contrast Low Rise Jeans" at bounding box center [205, 76] width 95 height 6
click at [223, 159] on button "Edit" at bounding box center [219, 156] width 15 height 7
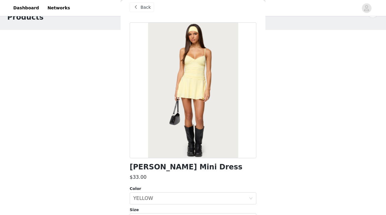
scroll to position [0, 0]
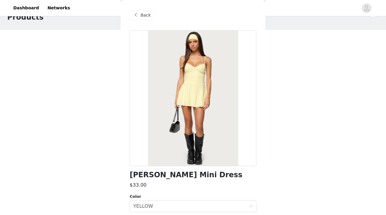
click at [132, 17] on span at bounding box center [135, 14] width 7 height 7
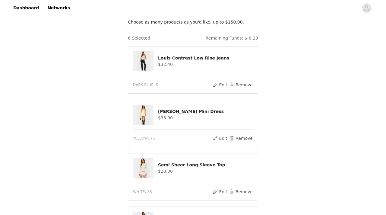
scroll to position [36, 0]
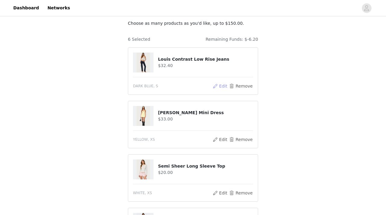
click at [218, 84] on button "Edit" at bounding box center [219, 85] width 15 height 7
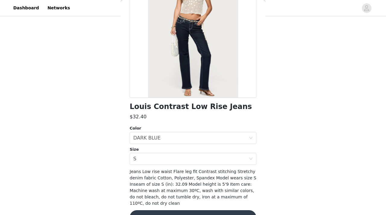
scroll to position [85, 0]
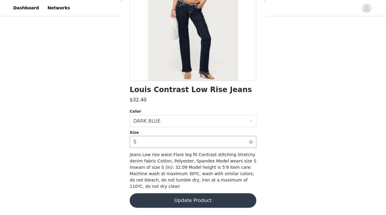
click at [160, 146] on div "Select size S" at bounding box center [191, 141] width 116 height 11
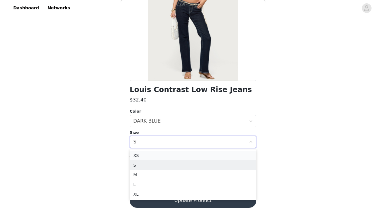
click at [147, 157] on li "XS" at bounding box center [193, 156] width 127 height 10
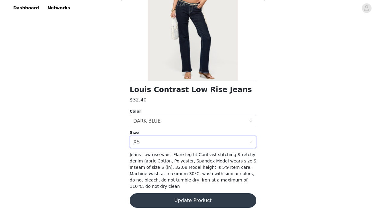
click at [158, 174] on button "Update Product" at bounding box center [193, 200] width 127 height 14
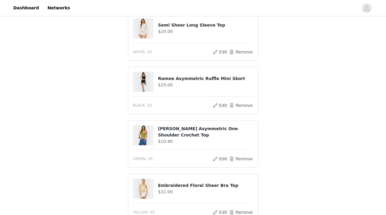
scroll to position [178, 0]
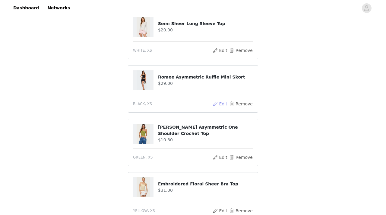
click at [218, 105] on button "Edit" at bounding box center [219, 103] width 15 height 7
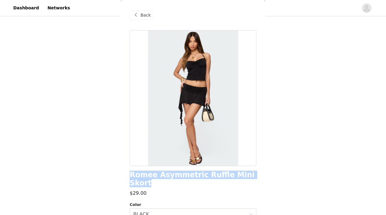
drag, startPoint x: 251, startPoint y: 176, endPoint x: 128, endPoint y: 177, distance: 123.1
click at [128, 174] on div "Back Romee Asymmetric Ruffle Mini Skort $29.00 Color Select color BLACK Size Se…" at bounding box center [193, 107] width 145 height 215
copy h1 "Romee Asymmetric Ruffle Mini Skort"
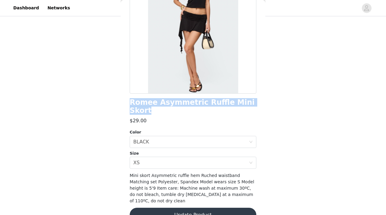
scroll to position [0, 0]
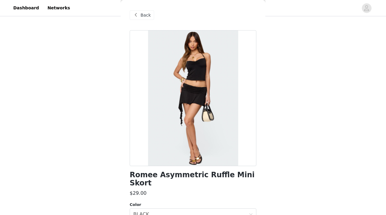
click at [145, 11] on div "Back" at bounding box center [142, 15] width 24 height 10
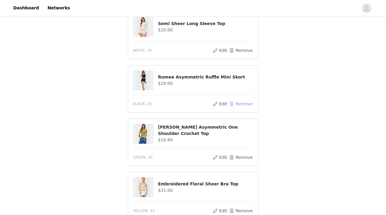
click at [243, 104] on button "Remove" at bounding box center [241, 103] width 24 height 7
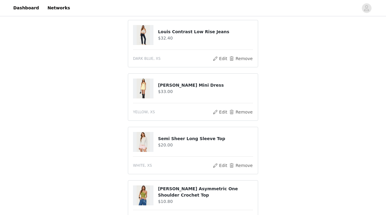
scroll to position [63, 0]
drag, startPoint x: 224, startPoint y: 84, endPoint x: 153, endPoint y: 84, distance: 70.6
click at [153, 84] on div "[PERSON_NAME] Mini Dress $33.00" at bounding box center [193, 89] width 120 height 20
copy div "[PERSON_NAME] Mini Dress"
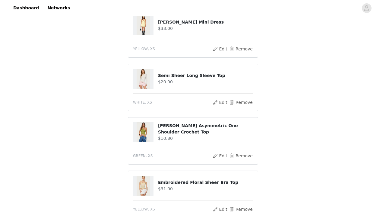
scroll to position [195, 0]
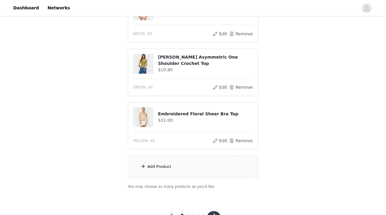
click at [170, 169] on div "Add Product" at bounding box center [160, 167] width 24 height 6
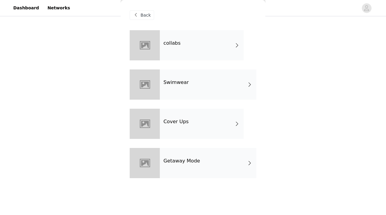
click at [181, 129] on div "Cover Ups" at bounding box center [202, 124] width 84 height 30
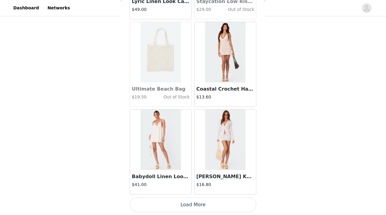
scroll to position [202, 0]
click at [191, 174] on button "Load More" at bounding box center [193, 204] width 127 height 14
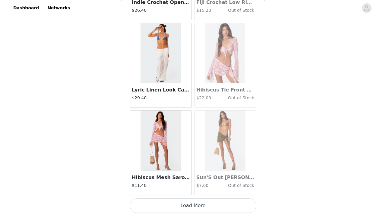
scroll to position [1584, 0]
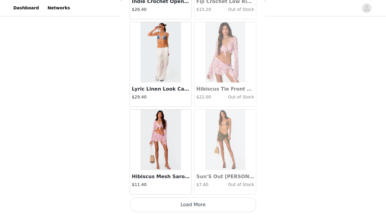
click at [188, 174] on button "Load More" at bounding box center [193, 204] width 127 height 14
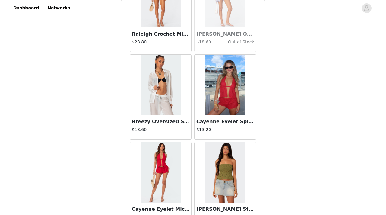
scroll to position [2459, 0]
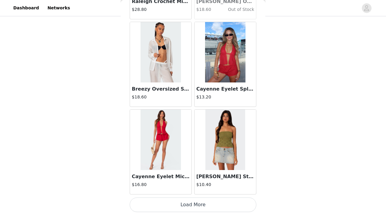
click at [189, 174] on button "Load More" at bounding box center [193, 204] width 127 height 14
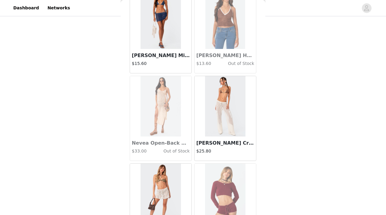
scroll to position [0, 0]
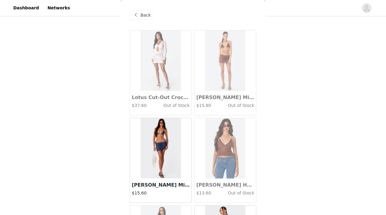
click at [142, 11] on div "Back" at bounding box center [142, 15] width 24 height 10
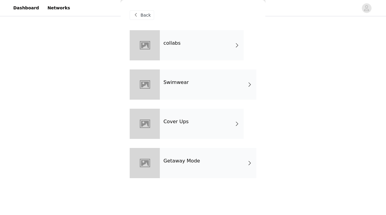
click at [186, 81] on h4 "Swimwear" at bounding box center [176, 82] width 25 height 5
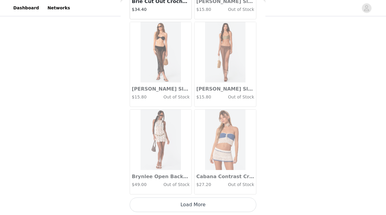
scroll to position [220, 0]
click at [194, 174] on button "Load More" at bounding box center [193, 204] width 127 height 14
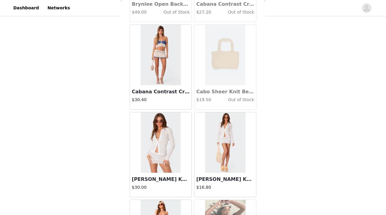
scroll to position [883, 0]
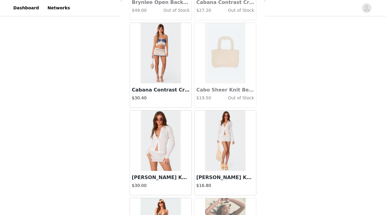
click at [160, 79] on img at bounding box center [161, 53] width 40 height 60
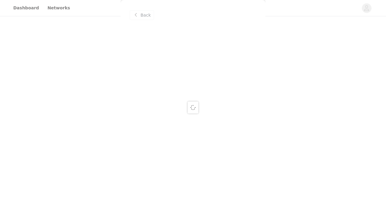
scroll to position [0, 0]
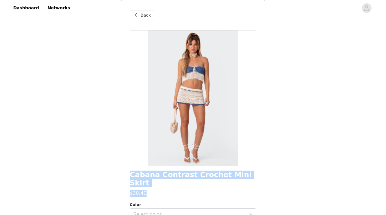
drag, startPoint x: 254, startPoint y: 182, endPoint x: 127, endPoint y: 173, distance: 127.4
click at [126, 173] on div "Back Cabana Contrast Crochet Mini Skirt $30.40 Color Select color Size Select s…" at bounding box center [193, 107] width 145 height 215
click at [127, 173] on div "Back Cabana Contrast Crochet Mini Skirt $30.40 Color Select color Size Select s…" at bounding box center [193, 107] width 145 height 215
drag, startPoint x: 264, startPoint y: 174, endPoint x: 127, endPoint y: 174, distance: 137.6
click at [127, 174] on div "Back Cabana Contrast Crochet Mini Skirt $30.40 Color Select color Size Select s…" at bounding box center [193, 107] width 145 height 215
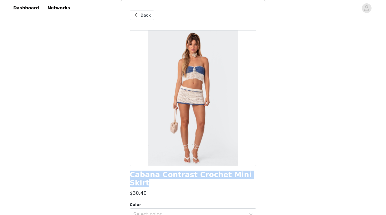
copy h1 "Cabana Contrast Crochet Mini Skirt"
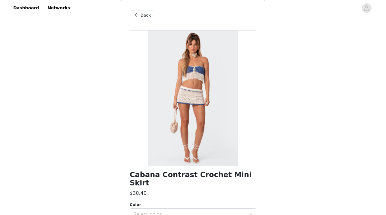
click at [146, 16] on span "Back" at bounding box center [146, 15] width 10 height 6
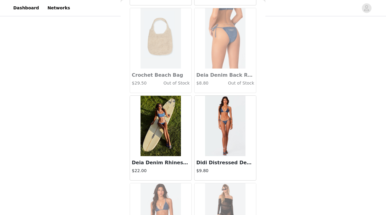
scroll to position [1584, 0]
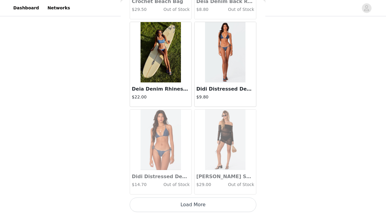
click at [180, 174] on button "Load More" at bounding box center [193, 204] width 127 height 14
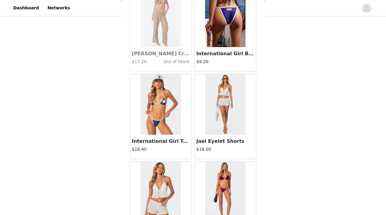
scroll to position [2459, 0]
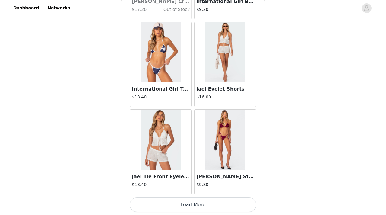
click at [195, 174] on button "Load More" at bounding box center [193, 204] width 127 height 14
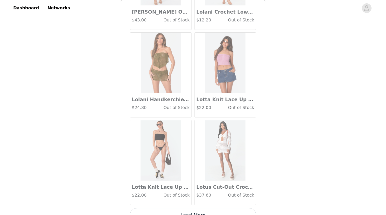
scroll to position [3334, 0]
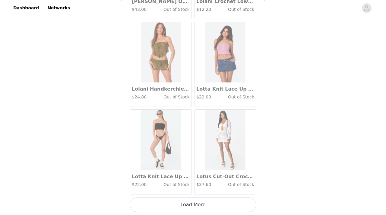
click at [177, 174] on button "Load More" at bounding box center [193, 204] width 127 height 14
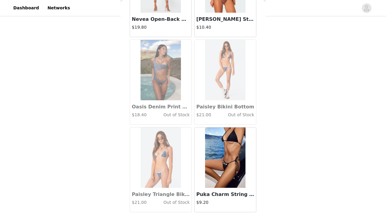
scroll to position [4209, 0]
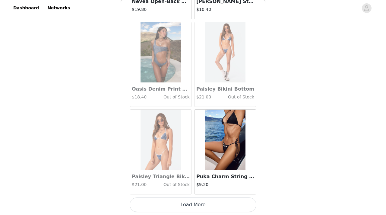
click at [189, 174] on button "Load More" at bounding box center [193, 204] width 127 height 14
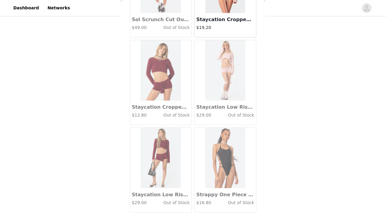
scroll to position [5084, 0]
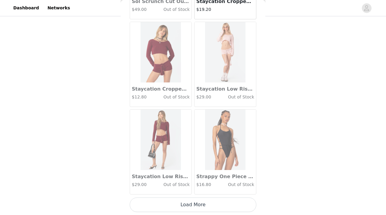
click at [184, 174] on button "Load More" at bounding box center [193, 204] width 127 height 14
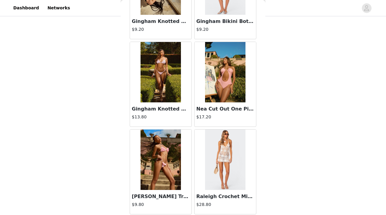
scroll to position [5959, 0]
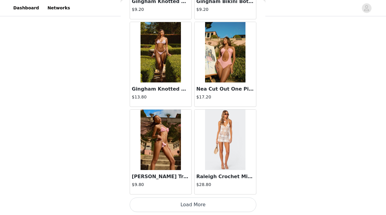
click at [183, 174] on button "Load More" at bounding box center [193, 204] width 127 height 14
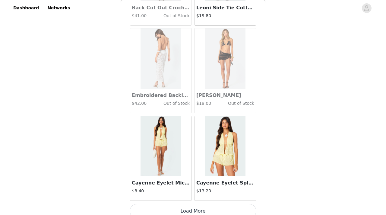
scroll to position [6834, 0]
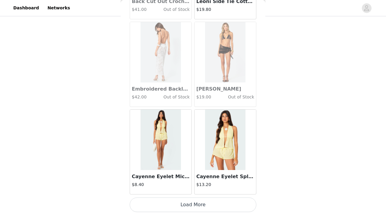
click at [183, 174] on button "Load More" at bounding box center [193, 204] width 127 height 14
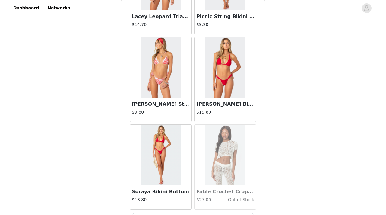
scroll to position [7709, 0]
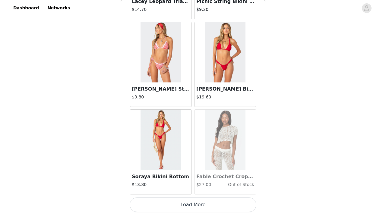
click at [183, 174] on button "Load More" at bounding box center [193, 204] width 127 height 14
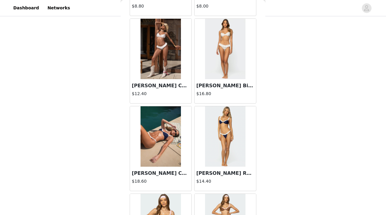
scroll to position [8143, 0]
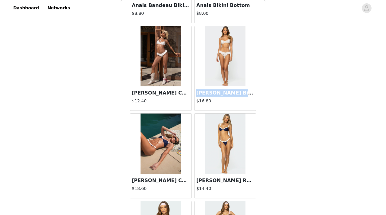
drag, startPoint x: 247, startPoint y: 94, endPoint x: 195, endPoint y: 90, distance: 52.3
click at [195, 90] on div "[PERSON_NAME] Bikini Bottom $16.80" at bounding box center [226, 98] width 62 height 24
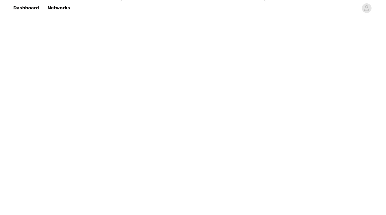
copy h3 "[PERSON_NAME] Bikini B"
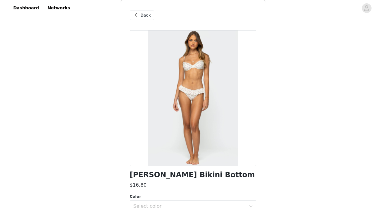
click at [148, 17] on span "Back" at bounding box center [146, 15] width 10 height 6
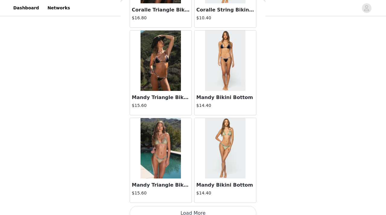
scroll to position [8584, 0]
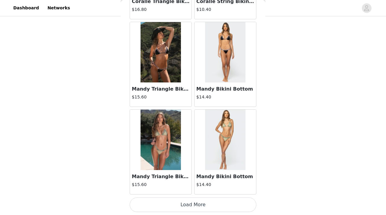
click at [174, 174] on button "Load More" at bounding box center [193, 204] width 127 height 14
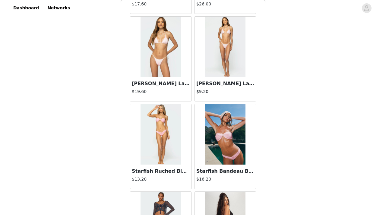
scroll to position [9460, 0]
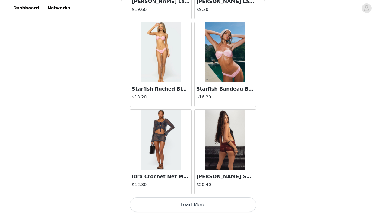
click at [188, 174] on button "Load More" at bounding box center [193, 204] width 127 height 14
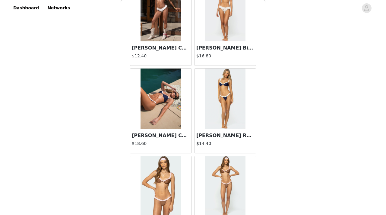
scroll to position [8187, 0]
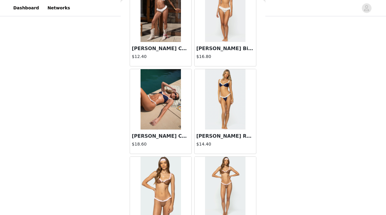
click at [216, 109] on img at bounding box center [225, 99] width 40 height 60
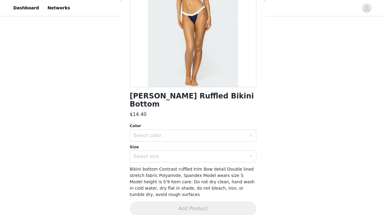
scroll to position [78, 0]
click at [193, 133] on div "Select color" at bounding box center [189, 136] width 113 height 6
click at [177, 141] on li "NAVY" at bounding box center [193, 141] width 127 height 10
click at [168, 154] on div "Select size" at bounding box center [189, 157] width 113 height 6
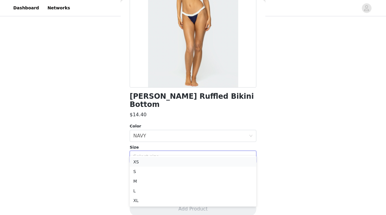
click at [148, 160] on li "XS" at bounding box center [193, 162] width 127 height 10
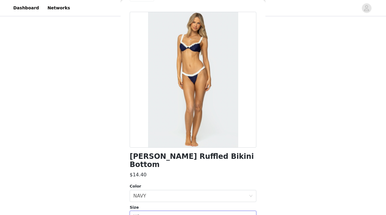
scroll to position [8, 0]
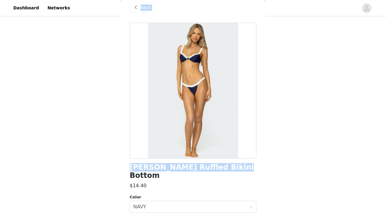
drag, startPoint x: 226, startPoint y: 169, endPoint x: 119, endPoint y: 167, distance: 107.4
copy section "Back [PERSON_NAME] Ruffled Bikini Bottom"
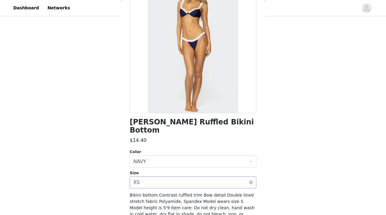
scroll to position [79, 0]
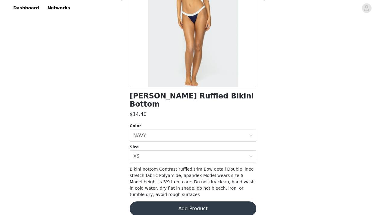
click at [156, 174] on button "Add Product" at bounding box center [193, 208] width 127 height 14
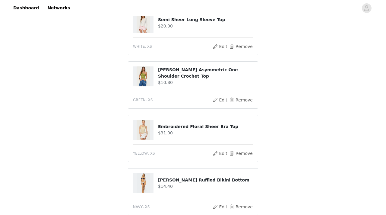
scroll to position [273, 0]
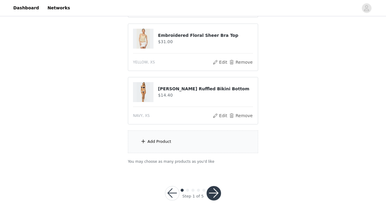
click at [145, 143] on span at bounding box center [143, 141] width 6 height 7
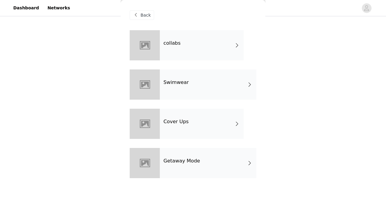
click at [169, 54] on div "collabs" at bounding box center [202, 45] width 84 height 30
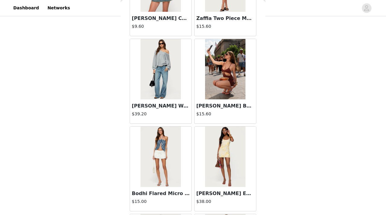
scroll to position [709, 0]
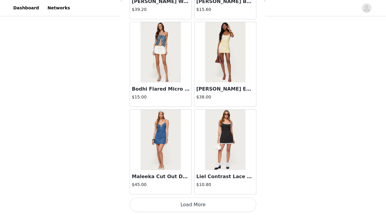
click at [192, 174] on button "Load More" at bounding box center [193, 204] width 127 height 14
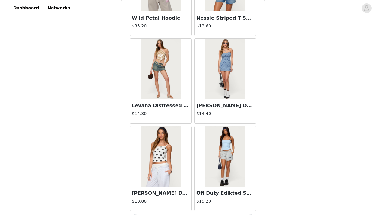
scroll to position [1584, 0]
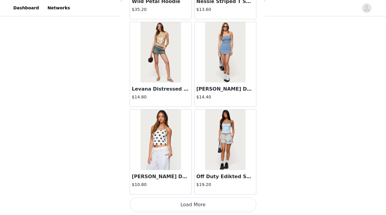
click at [186, 174] on button "Load More" at bounding box center [193, 204] width 127 height 14
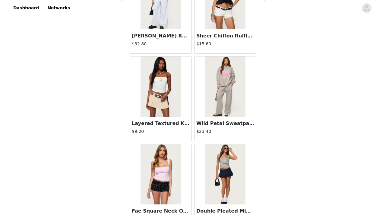
scroll to position [2459, 0]
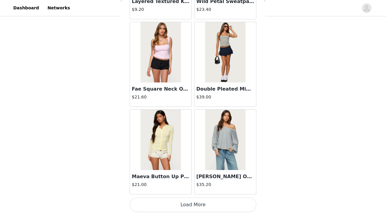
click at [186, 174] on button "Load More" at bounding box center [193, 204] width 127 height 14
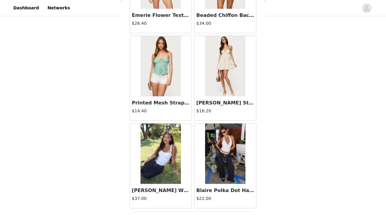
scroll to position [3334, 0]
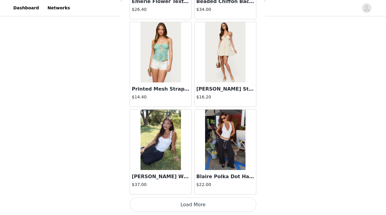
click at [189, 174] on button "Load More" at bounding box center [193, 204] width 127 height 14
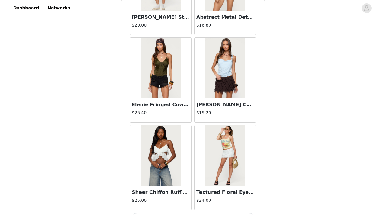
scroll to position [4209, 0]
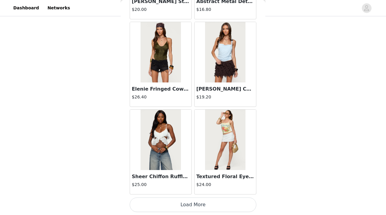
click at [176, 174] on button "Load More" at bounding box center [193, 204] width 127 height 14
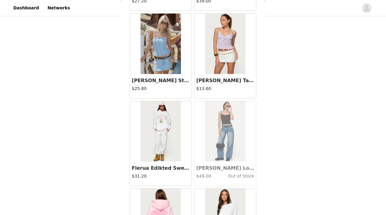
scroll to position [5084, 0]
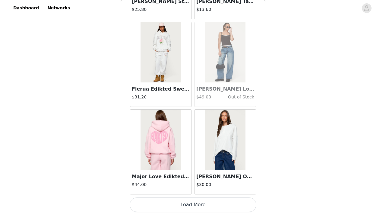
click at [187, 174] on button "Load More" at bounding box center [193, 204] width 127 height 14
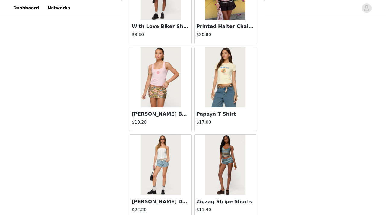
scroll to position [5959, 0]
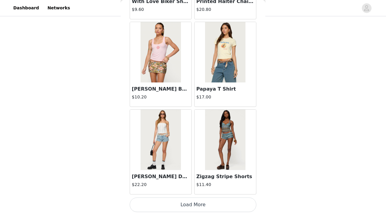
click at [180, 174] on button "Load More" at bounding box center [193, 204] width 127 height 14
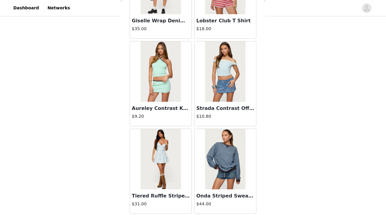
scroll to position [6834, 0]
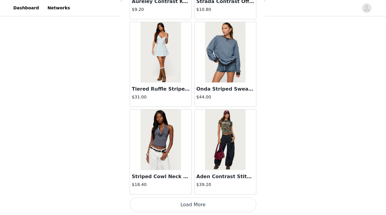
click at [181, 174] on button "Load More" at bounding box center [193, 204] width 127 height 14
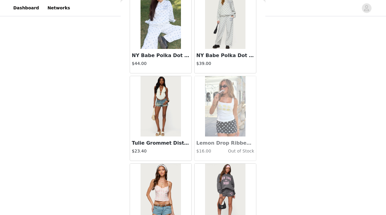
scroll to position [7709, 0]
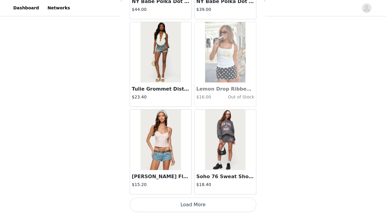
click at [185, 174] on button "Load More" at bounding box center [193, 204] width 127 height 14
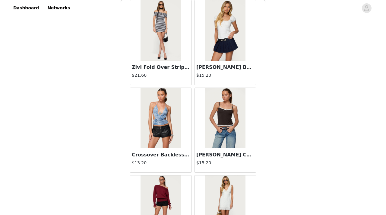
scroll to position [8584, 0]
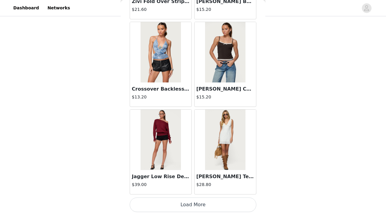
click at [193, 174] on button "Load More" at bounding box center [193, 204] width 127 height 14
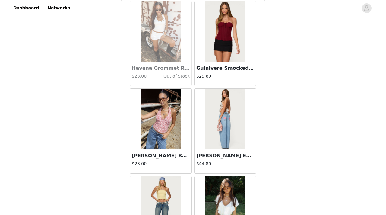
scroll to position [9460, 0]
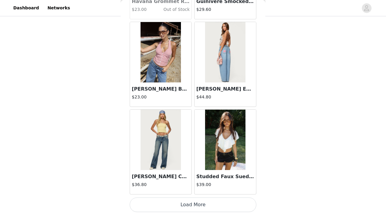
click at [181, 174] on button "Load More" at bounding box center [193, 204] width 127 height 14
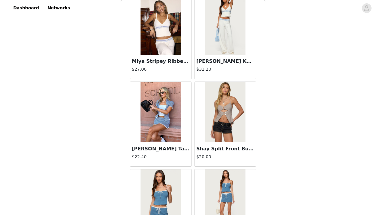
scroll to position [0, 0]
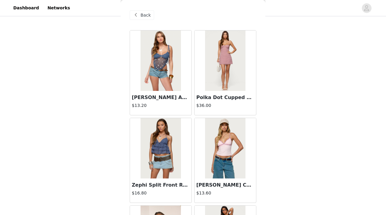
click at [142, 15] on span "Back" at bounding box center [146, 15] width 10 height 6
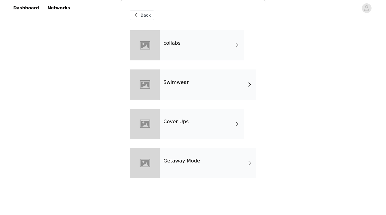
click at [175, 56] on div "collabs" at bounding box center [202, 45] width 84 height 30
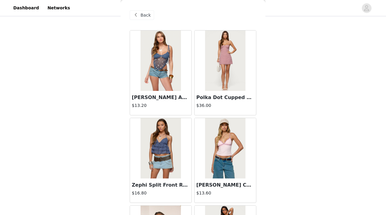
click at [167, 77] on img at bounding box center [161, 60] width 40 height 60
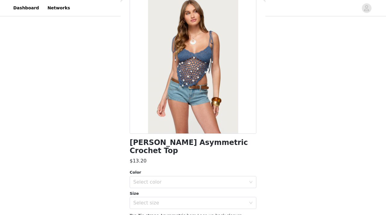
scroll to position [72, 0]
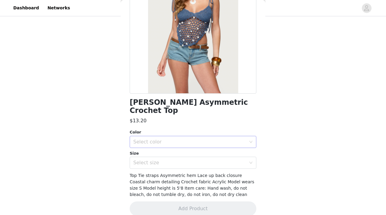
click at [183, 139] on div "Select color" at bounding box center [189, 142] width 113 height 6
click at [167, 143] on li "BLUE" at bounding box center [193, 147] width 127 height 10
click at [156, 160] on div "Select size" at bounding box center [189, 163] width 113 height 6
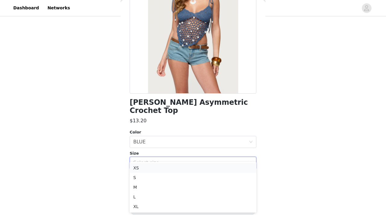
click at [145, 167] on li "XS" at bounding box center [193, 168] width 127 height 10
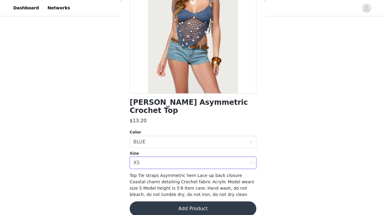
click at [162, 174] on button "Add Product" at bounding box center [193, 208] width 127 height 14
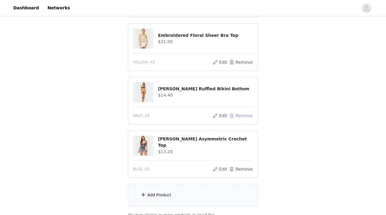
click at [245, 117] on button "Remove" at bounding box center [241, 115] width 24 height 7
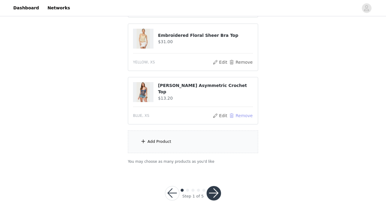
click at [245, 116] on button "Remove" at bounding box center [241, 115] width 24 height 7
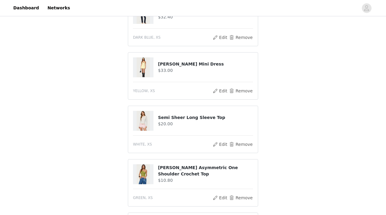
scroll to position [220, 0]
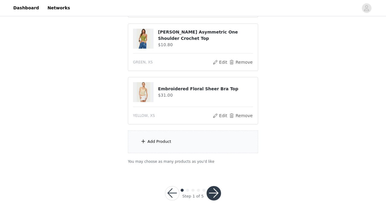
click at [160, 144] on div "Add Product" at bounding box center [160, 142] width 24 height 6
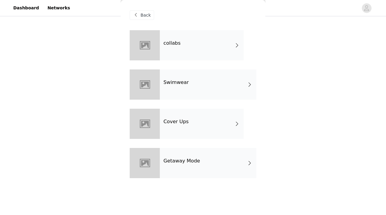
click at [257, 43] on div "Back collabs Swimwear Cover Ups Getaway Mode" at bounding box center [193, 107] width 145 height 215
click at [237, 43] on span at bounding box center [237, 45] width 6 height 7
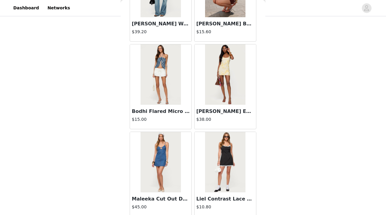
scroll to position [709, 0]
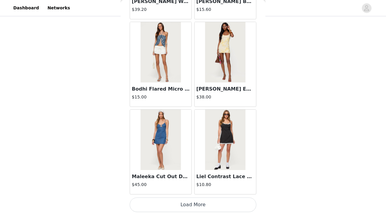
click at [227, 174] on button "Load More" at bounding box center [193, 204] width 127 height 14
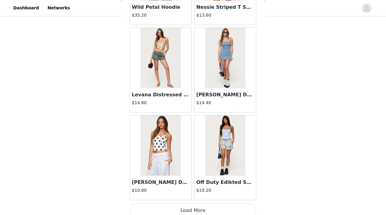
scroll to position [1584, 0]
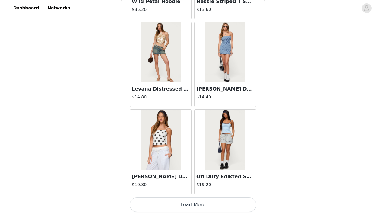
click at [227, 174] on button "Load More" at bounding box center [193, 204] width 127 height 14
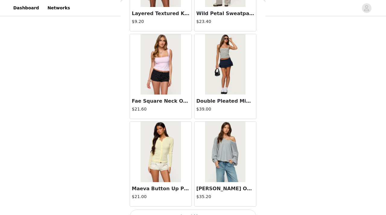
scroll to position [2459, 0]
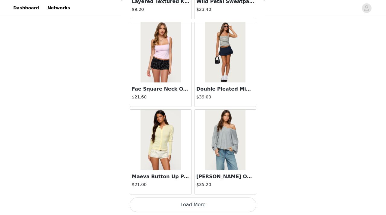
click at [227, 174] on button "Load More" at bounding box center [193, 204] width 127 height 14
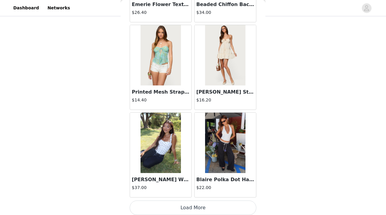
scroll to position [3334, 0]
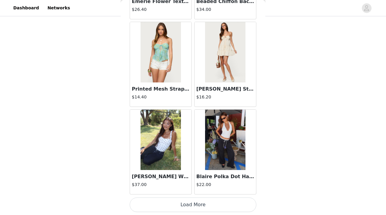
click at [227, 174] on button "Load More" at bounding box center [193, 204] width 127 height 14
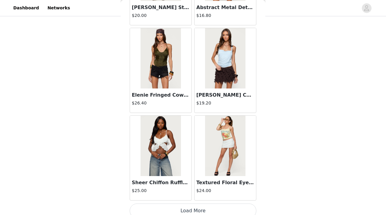
scroll to position [4209, 0]
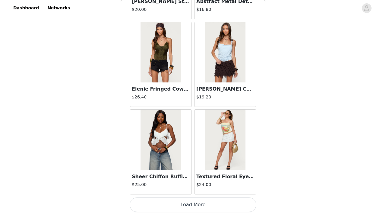
click at [227, 174] on button "Load More" at bounding box center [193, 204] width 127 height 14
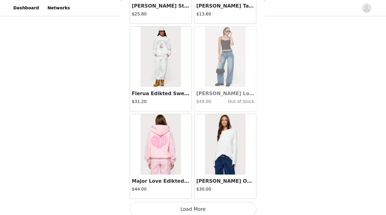
scroll to position [5084, 0]
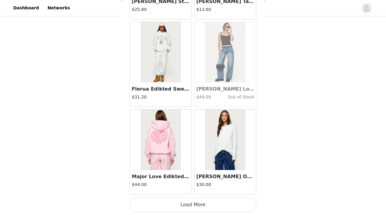
click at [227, 174] on button "Load More" at bounding box center [193, 204] width 127 height 14
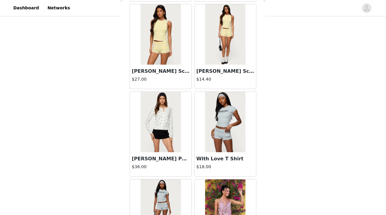
scroll to position [5724, 0]
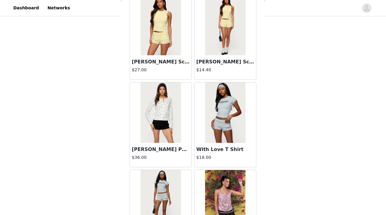
click at [232, 113] on img at bounding box center [225, 112] width 40 height 60
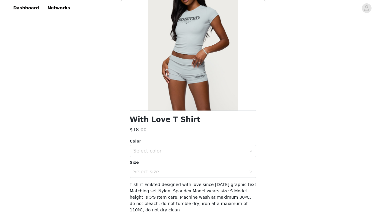
scroll to position [56, 0]
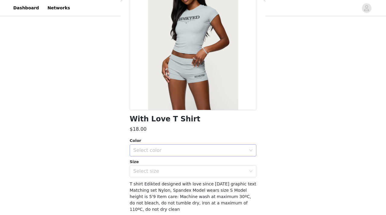
click at [173, 155] on div "Select color" at bounding box center [191, 150] width 116 height 11
click at [168, 163] on li "GRAY" at bounding box center [193, 164] width 127 height 10
click at [161, 171] on div "Select size" at bounding box center [189, 171] width 113 height 6
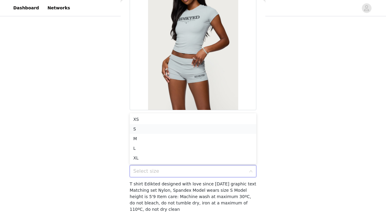
click at [145, 132] on li "S" at bounding box center [193, 129] width 127 height 10
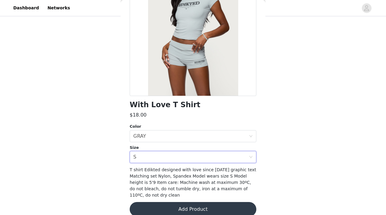
scroll to position [72, 0]
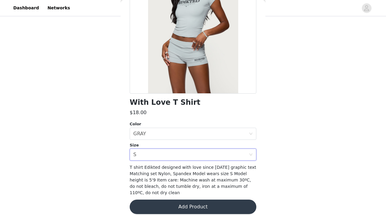
click at [179, 174] on button "Add Product" at bounding box center [193, 206] width 127 height 14
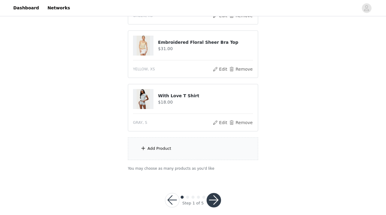
scroll to position [273, 0]
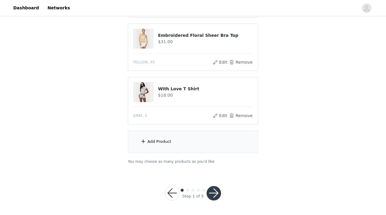
click at [214, 174] on button "button" at bounding box center [214, 193] width 14 height 14
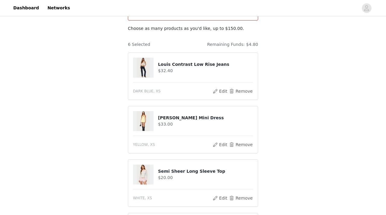
scroll to position [90, 0]
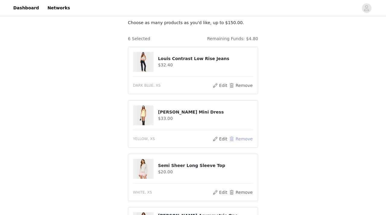
click at [244, 139] on button "Remove" at bounding box center [241, 138] width 24 height 7
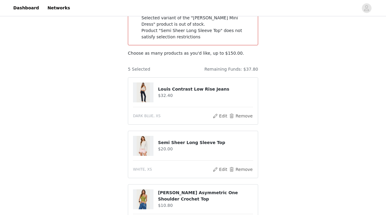
scroll to position [59, 0]
click at [242, 170] on button "Remove" at bounding box center [241, 168] width 24 height 7
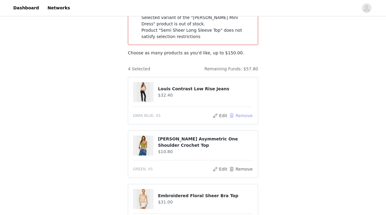
click at [242, 118] on button "Remove" at bounding box center [241, 115] width 24 height 7
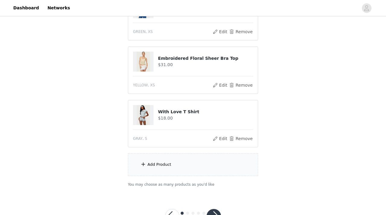
scroll to position [166, 0]
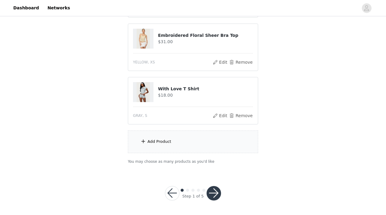
click at [151, 144] on div "Add Product" at bounding box center [160, 142] width 24 height 6
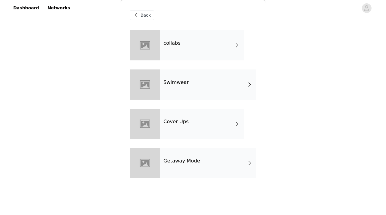
click at [188, 52] on div "collabs" at bounding box center [202, 45] width 84 height 30
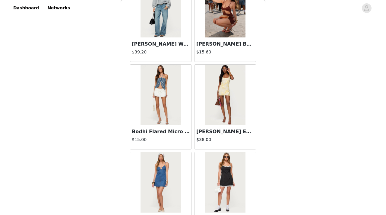
scroll to position [709, 0]
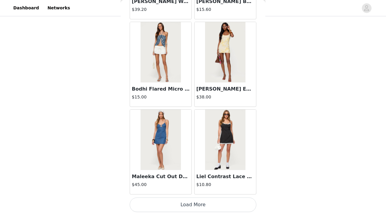
click at [179, 174] on button "Load More" at bounding box center [193, 204] width 127 height 14
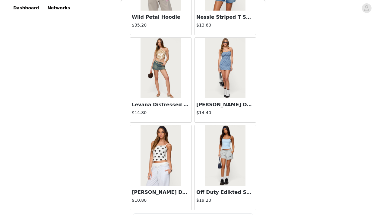
scroll to position [1584, 0]
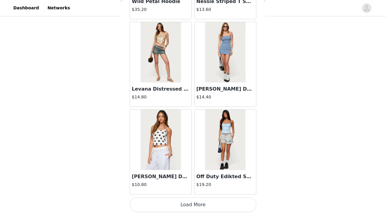
click at [186, 174] on button "Load More" at bounding box center [193, 204] width 127 height 14
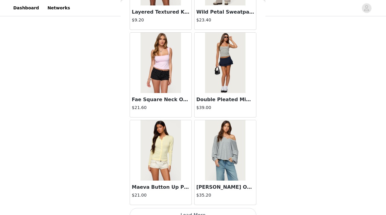
scroll to position [2459, 0]
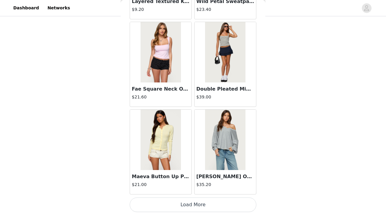
click at [174, 174] on button "Load More" at bounding box center [193, 204] width 127 height 14
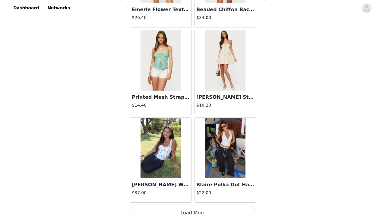
scroll to position [3334, 0]
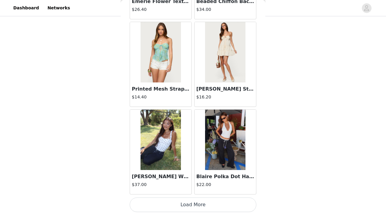
click at [181, 174] on button "Load More" at bounding box center [193, 204] width 127 height 14
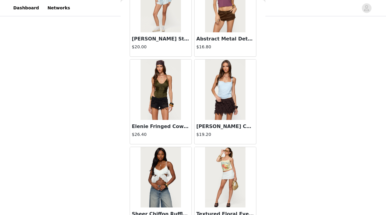
scroll to position [4209, 0]
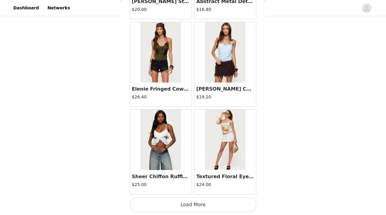
click at [186, 174] on button "Load More" at bounding box center [193, 204] width 127 height 14
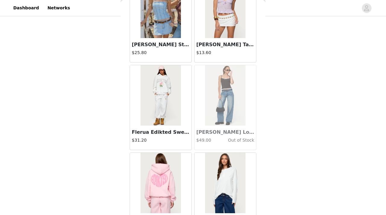
scroll to position [5084, 0]
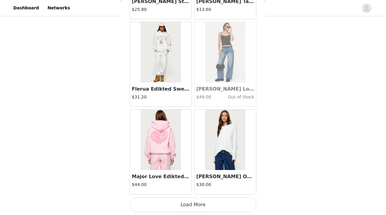
click at [187, 174] on button "Load More" at bounding box center [193, 204] width 127 height 14
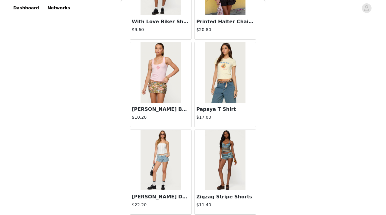
scroll to position [5959, 0]
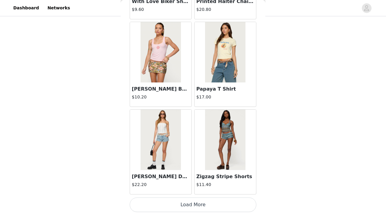
click at [187, 174] on button "Load More" at bounding box center [193, 204] width 127 height 14
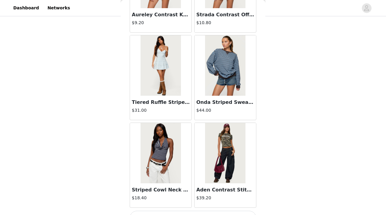
scroll to position [6834, 0]
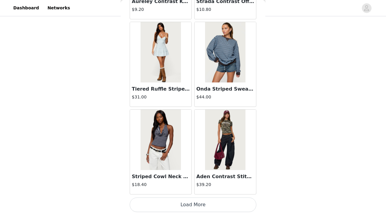
click at [181, 174] on button "Load More" at bounding box center [193, 204] width 127 height 14
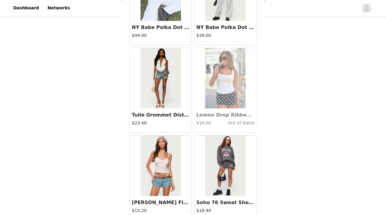
scroll to position [7709, 0]
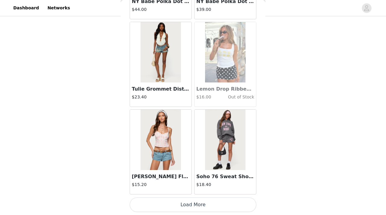
click at [186, 174] on button "Load More" at bounding box center [193, 204] width 127 height 14
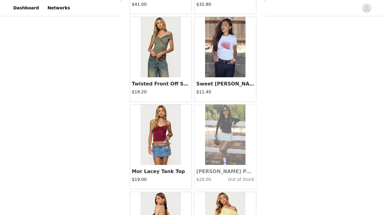
scroll to position [8153, 0]
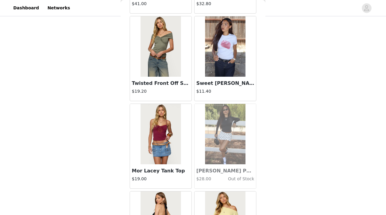
click at [216, 163] on img at bounding box center [225, 134] width 40 height 60
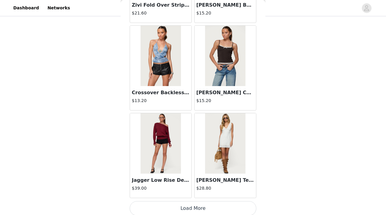
scroll to position [8584, 0]
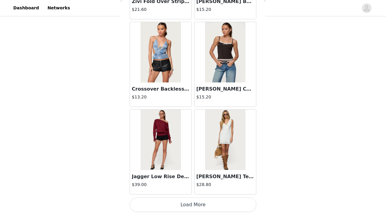
click at [187, 174] on button "Load More" at bounding box center [193, 204] width 127 height 14
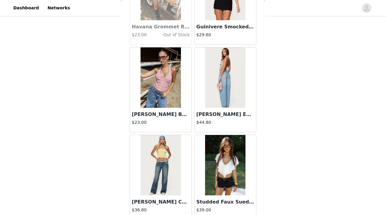
scroll to position [9460, 0]
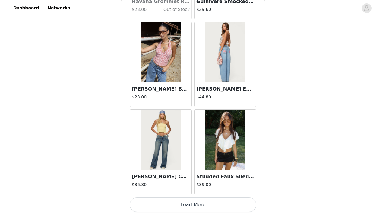
click at [183, 174] on button "Load More" at bounding box center [193, 204] width 127 height 14
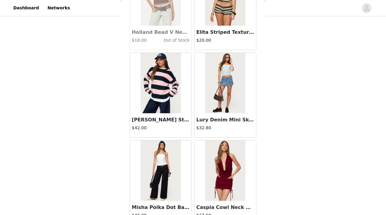
scroll to position [10335, 0]
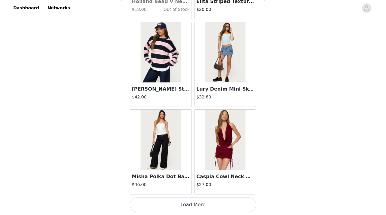
click at [186, 174] on button "Load More" at bounding box center [193, 204] width 127 height 14
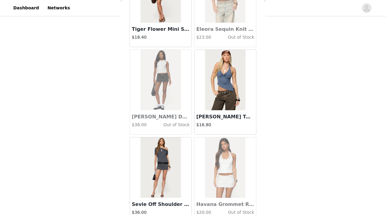
scroll to position [11210, 0]
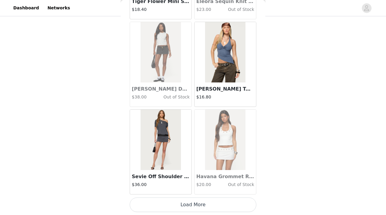
click at [185, 174] on button "Load More" at bounding box center [193, 204] width 127 height 14
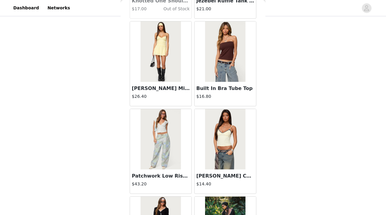
scroll to position [11877, 0]
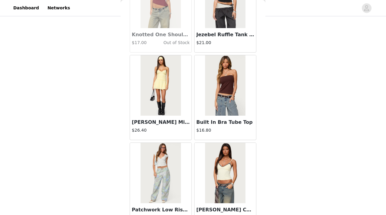
click at [161, 112] on img at bounding box center [161, 85] width 40 height 60
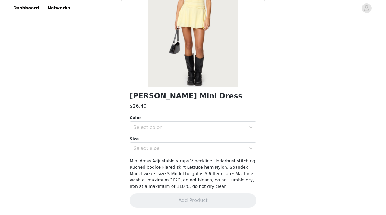
scroll to position [79, 0]
click at [165, 126] on div "Select color" at bounding box center [189, 127] width 113 height 6
click at [160, 142] on li "YELLOW" at bounding box center [193, 141] width 127 height 10
click at [155, 147] on div "Select size" at bounding box center [189, 148] width 113 height 6
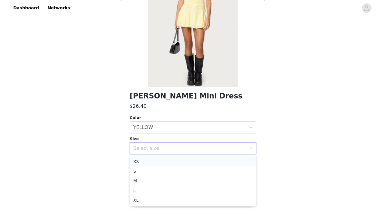
click at [147, 161] on li "XS" at bounding box center [193, 162] width 127 height 10
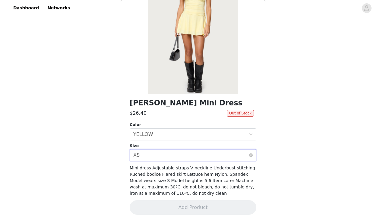
scroll to position [73, 0]
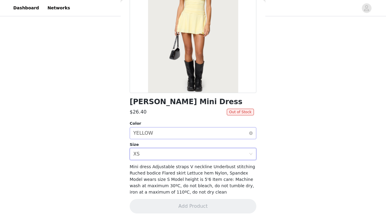
click at [170, 133] on div "Select color YELLOW" at bounding box center [191, 132] width 116 height 11
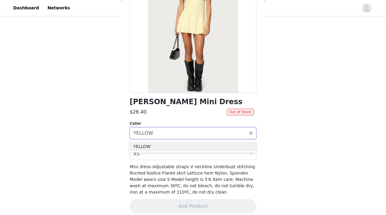
click at [170, 133] on div "Select color YELLOW" at bounding box center [191, 132] width 116 height 11
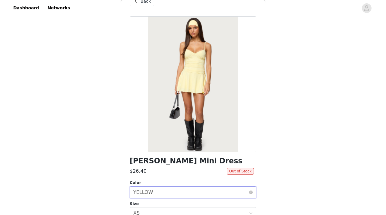
scroll to position [0, 0]
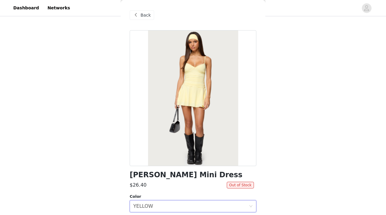
click at [141, 14] on span "Back" at bounding box center [146, 15] width 10 height 6
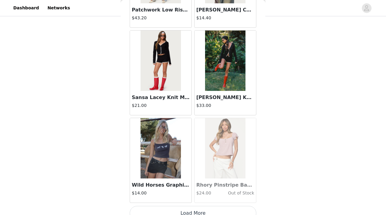
scroll to position [12085, 0]
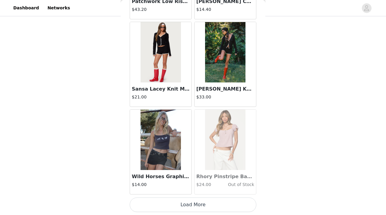
click at [191, 174] on button "Load More" at bounding box center [193, 204] width 127 height 14
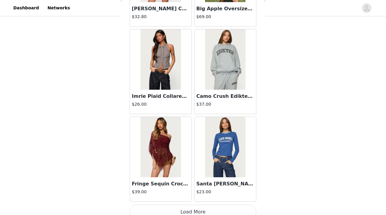
scroll to position [12960, 0]
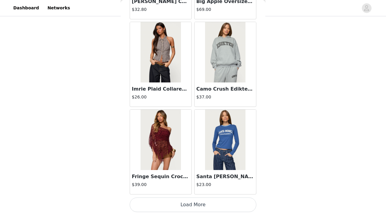
click at [194, 174] on button "Load More" at bounding box center [193, 204] width 127 height 14
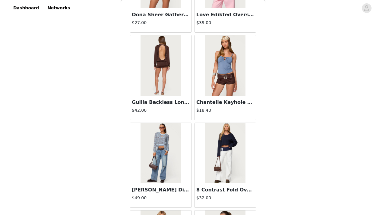
scroll to position [13400, 0]
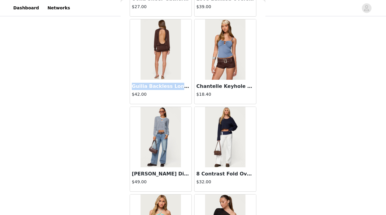
drag, startPoint x: 185, startPoint y: 86, endPoint x: 130, endPoint y: 85, distance: 55.5
click at [130, 85] on div "Guilia Backless Long Sleeve Romper $42.00" at bounding box center [161, 92] width 62 height 24
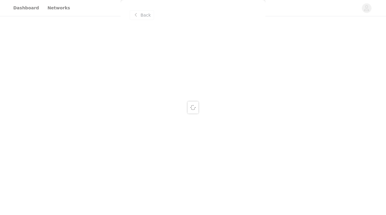
scroll to position [0, 0]
copy h3 "Guilia Backless [PERSON_NAME]"
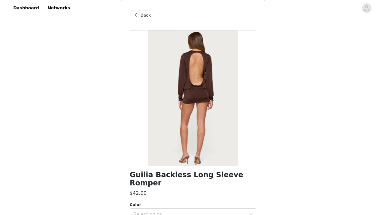
click at [138, 16] on span at bounding box center [135, 14] width 7 height 7
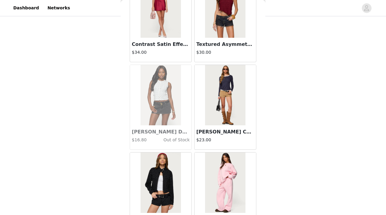
scroll to position [13835, 0]
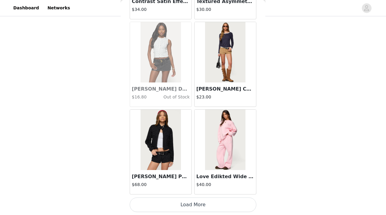
click at [190, 174] on button "Load More" at bounding box center [193, 204] width 127 height 14
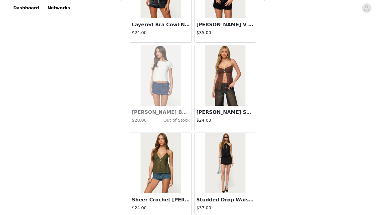
scroll to position [14710, 0]
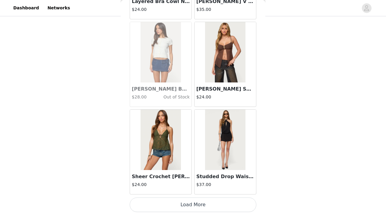
click at [190, 174] on button "Load More" at bounding box center [193, 204] width 127 height 14
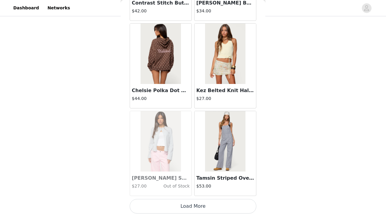
scroll to position [15585, 0]
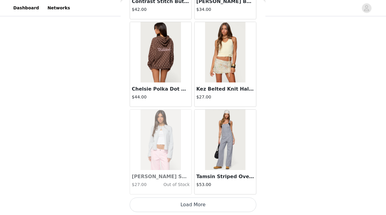
click at [181, 174] on button "Load More" at bounding box center [193, 204] width 127 height 14
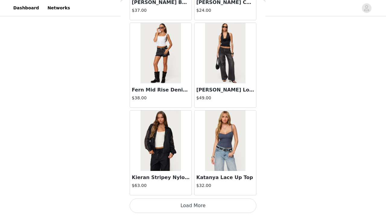
scroll to position [16460, 0]
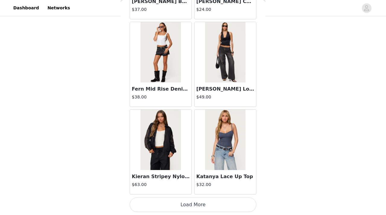
click at [190, 174] on button "Load More" at bounding box center [193, 204] width 127 height 14
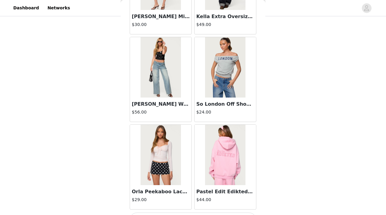
scroll to position [17335, 0]
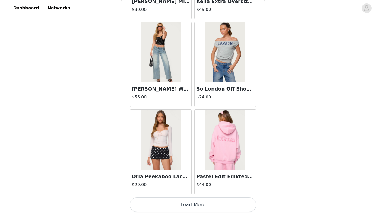
click at [175, 174] on button "Load More" at bounding box center [193, 204] width 127 height 14
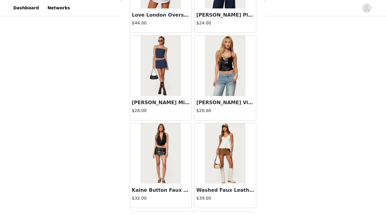
scroll to position [18211, 0]
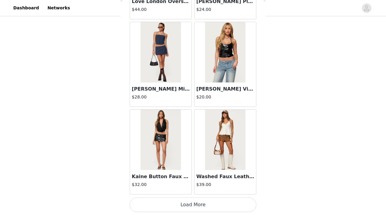
click at [183, 174] on button "Load More" at bounding box center [193, 204] width 127 height 14
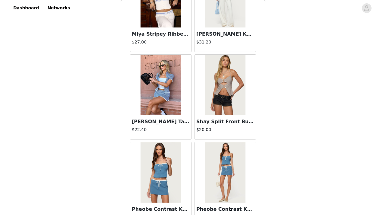
scroll to position [0, 0]
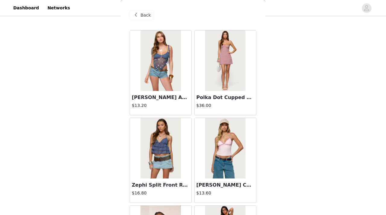
click at [144, 14] on span "Back" at bounding box center [146, 15] width 10 height 6
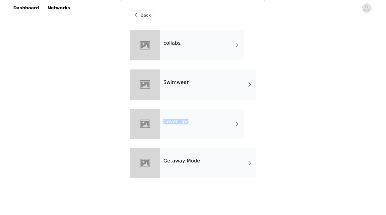
drag, startPoint x: 160, startPoint y: 128, endPoint x: 143, endPoint y: 161, distance: 36.4
click at [146, 162] on div "collabs Swimwear Cover Ups Getaway Mode" at bounding box center [193, 108] width 127 height 157
click at [143, 161] on div at bounding box center [145, 163] width 30 height 30
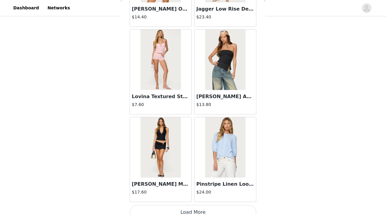
scroll to position [709, 0]
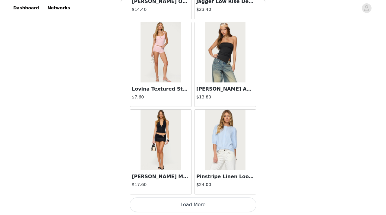
click at [185, 174] on button "Load More" at bounding box center [193, 204] width 127 height 14
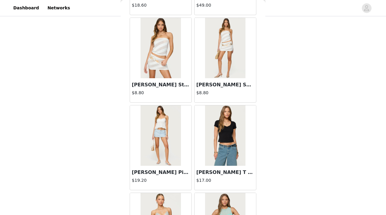
scroll to position [1584, 0]
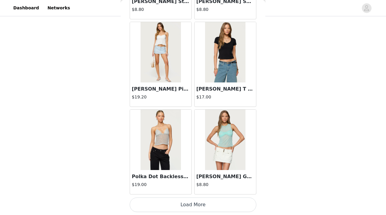
click at [184, 174] on button "Load More" at bounding box center [193, 204] width 127 height 14
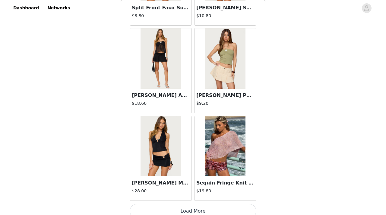
scroll to position [2459, 0]
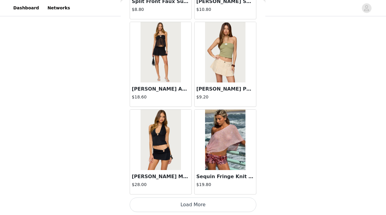
click at [184, 174] on button "Load More" at bounding box center [193, 204] width 127 height 14
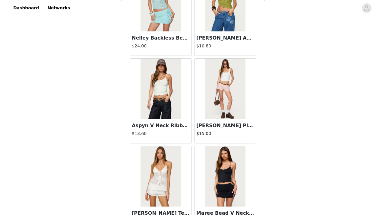
scroll to position [3025, 0]
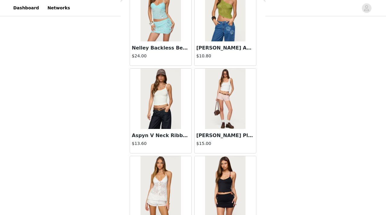
click at [177, 140] on div "Aspyn V Neck Ribbed Tank Top $13.60" at bounding box center [161, 141] width 62 height 24
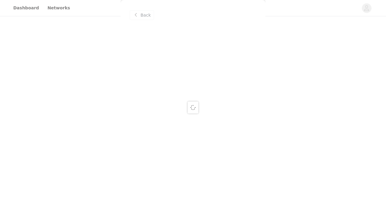
scroll to position [0, 0]
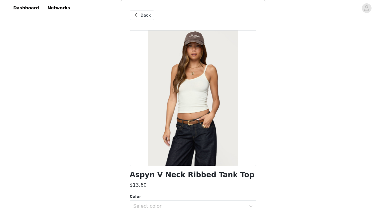
click at [146, 16] on span "Back" at bounding box center [146, 15] width 10 height 6
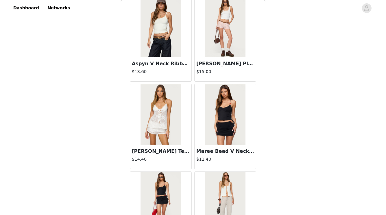
scroll to position [3042, 0]
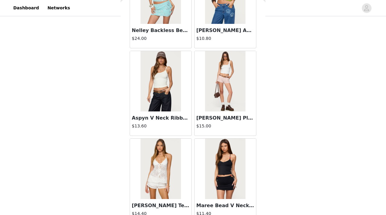
click at [161, 107] on img at bounding box center [161, 81] width 40 height 60
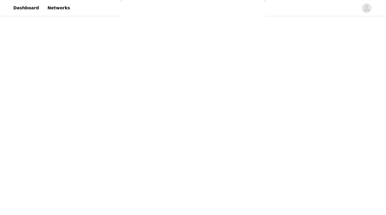
scroll to position [72, 0]
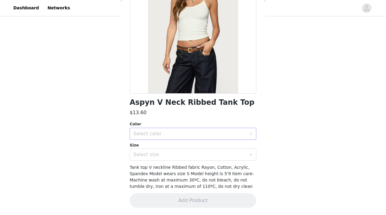
click at [170, 135] on div "Select color" at bounding box center [189, 134] width 113 height 6
click at [150, 144] on li "CREAM" at bounding box center [193, 147] width 127 height 10
click at [143, 158] on div "Select size" at bounding box center [191, 154] width 116 height 11
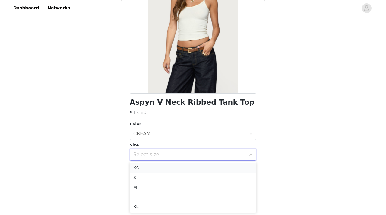
click at [140, 168] on li "XS" at bounding box center [193, 168] width 127 height 10
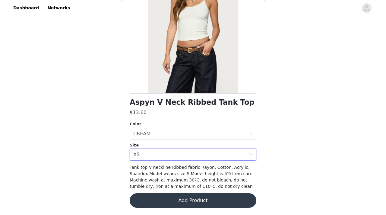
click at [164, 174] on button "Add Product" at bounding box center [193, 200] width 127 height 14
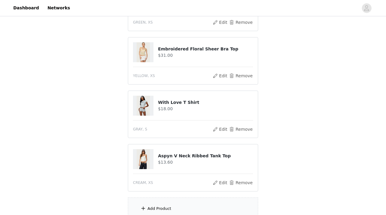
scroll to position [220, 0]
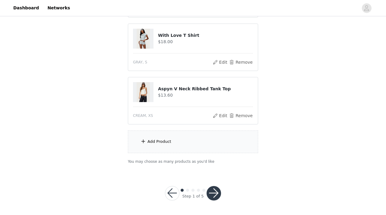
click at [166, 142] on div "Add Product" at bounding box center [160, 142] width 24 height 6
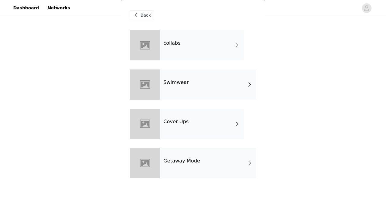
click at [157, 170] on div at bounding box center [145, 163] width 30 height 30
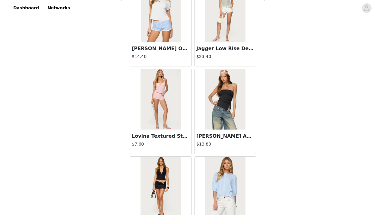
scroll to position [709, 0]
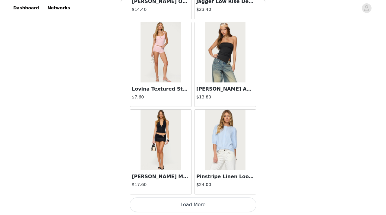
click at [184, 174] on button "Load More" at bounding box center [193, 204] width 127 height 14
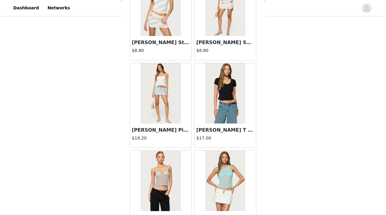
scroll to position [1584, 0]
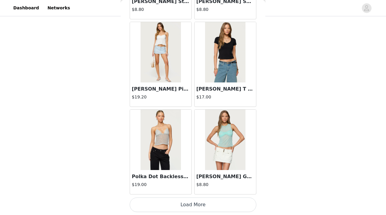
click at [177, 174] on button "Load More" at bounding box center [193, 204] width 127 height 14
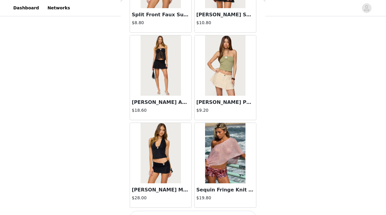
scroll to position [2459, 0]
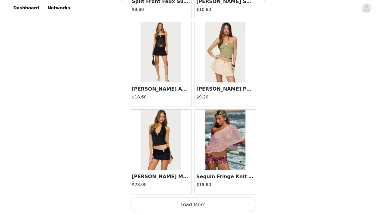
click at [177, 174] on button "Load More" at bounding box center [193, 204] width 127 height 14
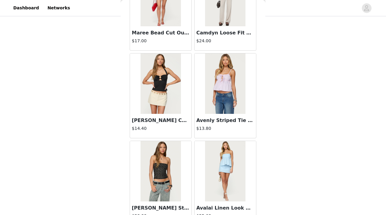
scroll to position [3334, 0]
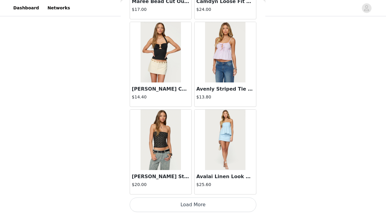
click at [183, 174] on button "Load More" at bounding box center [193, 204] width 127 height 14
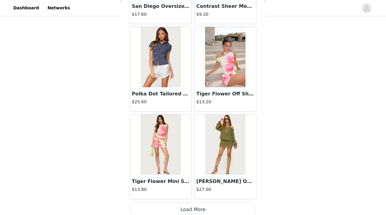
scroll to position [4209, 0]
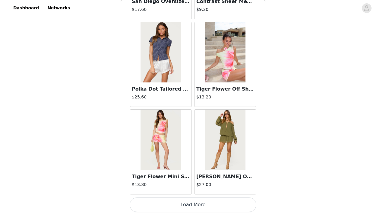
click at [190, 174] on button "Load More" at bounding box center [193, 204] width 127 height 14
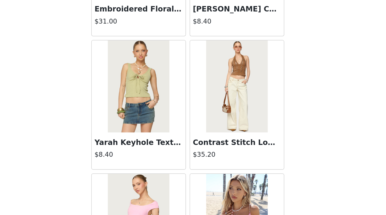
scroll to position [3542, 0]
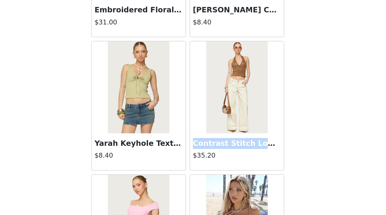
drag, startPoint x: 198, startPoint y: 143, endPoint x: 247, endPoint y: 142, distance: 49.2
click at [247, 142] on h3 "Contrast Stitch Low Rise Wide Leg Jeans" at bounding box center [225, 142] width 58 height 7
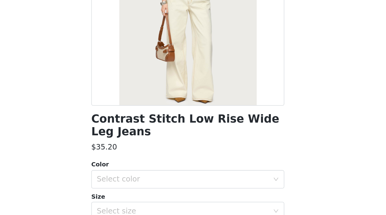
scroll to position [40, 0]
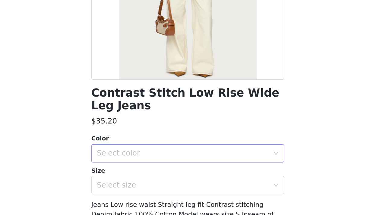
click at [212, 174] on div "Select color" at bounding box center [189, 174] width 113 height 6
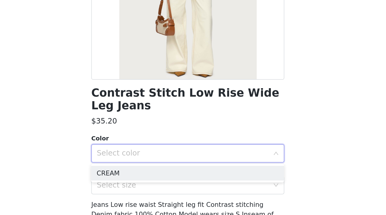
click at [209, 174] on div "Select color" at bounding box center [189, 174] width 113 height 6
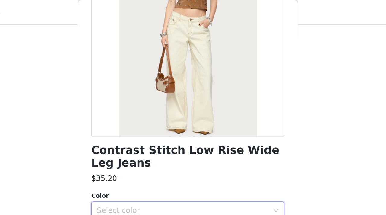
scroll to position [87, 0]
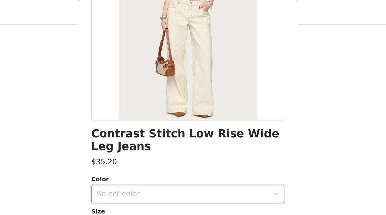
click at [173, 129] on div "Select color" at bounding box center [189, 127] width 113 height 6
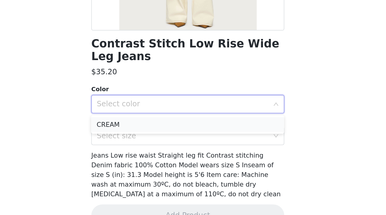
click at [169, 144] on li "CREAM" at bounding box center [193, 141] width 127 height 10
click at [166, 151] on div "Select size" at bounding box center [191, 147] width 116 height 11
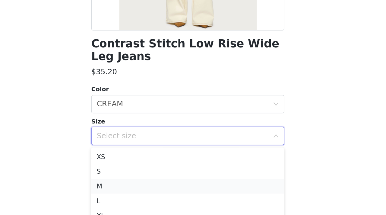
click at [149, 174] on li "M" at bounding box center [193, 181] width 127 height 10
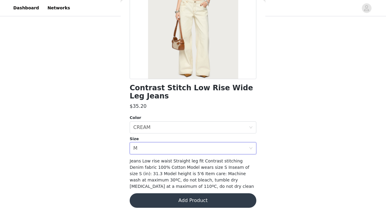
click at [164, 174] on button "Add Product" at bounding box center [193, 200] width 127 height 14
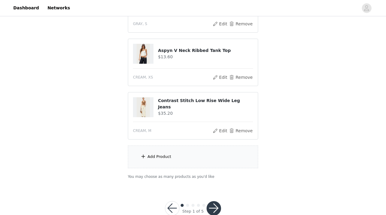
scroll to position [259, 0]
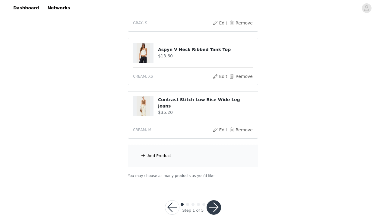
click at [143, 52] on img at bounding box center [143, 53] width 13 height 20
drag, startPoint x: 172, startPoint y: 50, endPoint x: 158, endPoint y: 49, distance: 14.2
click at [158, 49] on h4 "Aspyn V Neck Ribbed Tank Top" at bounding box center [205, 49] width 95 height 6
copy div "Aspyn"
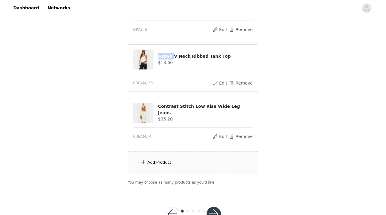
scroll to position [250, 0]
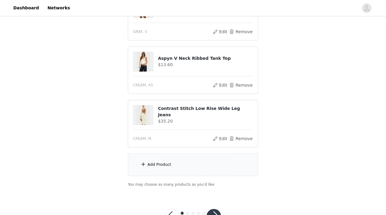
click at [176, 97] on div "[PERSON_NAME] Asymmetric One Shoulder Crochet Top $10.80 GREEN, XS Edit Remove …" at bounding box center [193, 16] width 130 height 261
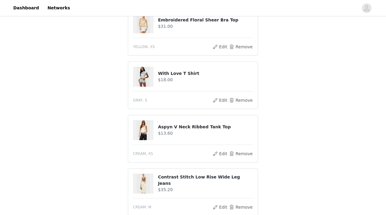
scroll to position [273, 0]
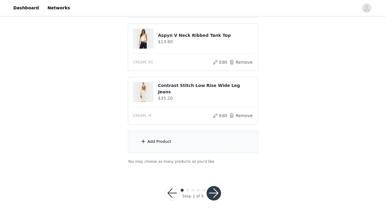
click at [151, 144] on div "Add Product" at bounding box center [160, 142] width 24 height 6
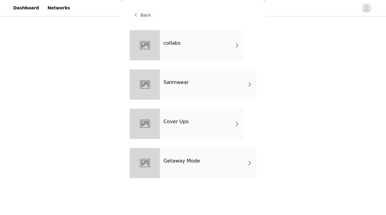
click at [197, 122] on div "Cover Ups" at bounding box center [202, 124] width 84 height 30
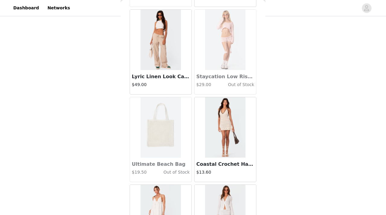
scroll to position [709, 0]
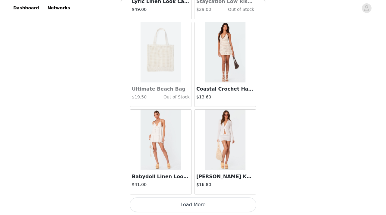
click at [175, 174] on button "Load More" at bounding box center [193, 204] width 127 height 14
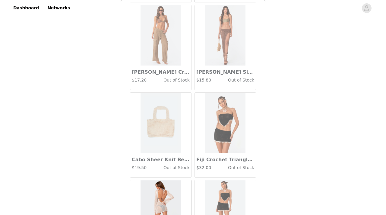
scroll to position [1584, 0]
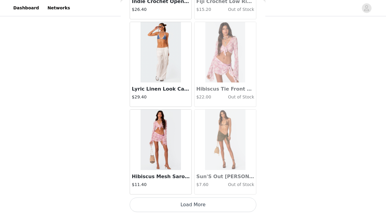
click at [183, 174] on button "Load More" at bounding box center [193, 204] width 127 height 14
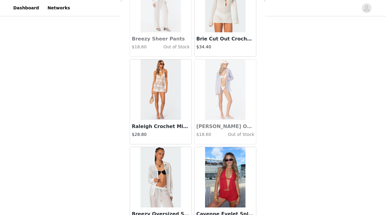
scroll to position [2459, 0]
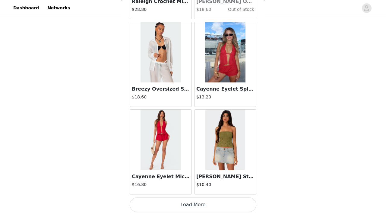
click at [180, 174] on button "Load More" at bounding box center [193, 204] width 127 height 14
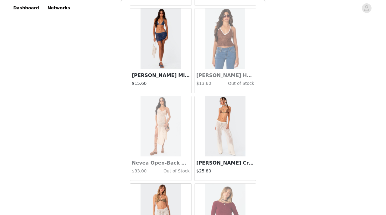
scroll to position [0, 0]
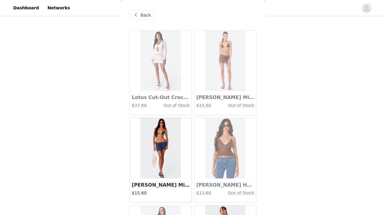
click at [141, 14] on span "Back" at bounding box center [146, 15] width 10 height 6
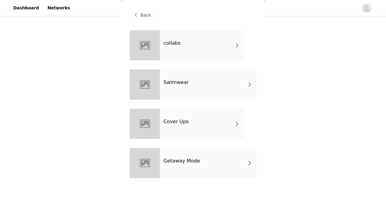
click at [168, 158] on h4 "Getaway Mode" at bounding box center [182, 160] width 37 height 5
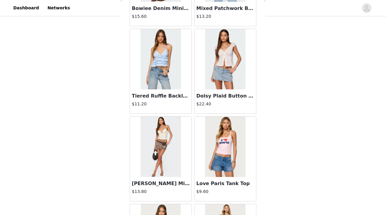
scroll to position [709, 0]
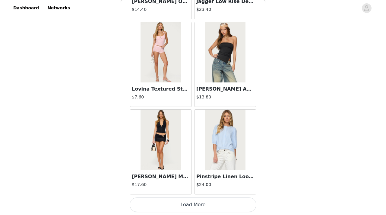
click at [194, 174] on button "Load More" at bounding box center [193, 204] width 127 height 14
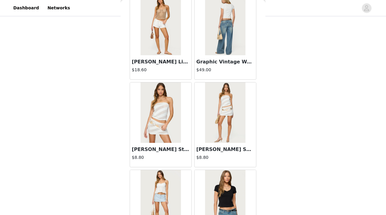
scroll to position [1584, 0]
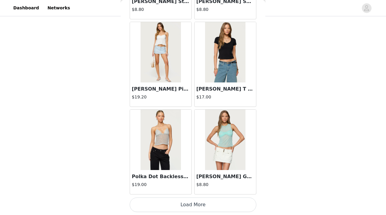
click at [186, 174] on button "Load More" at bounding box center [193, 204] width 127 height 14
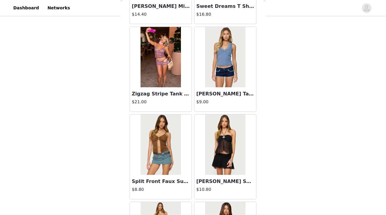
scroll to position [2459, 0]
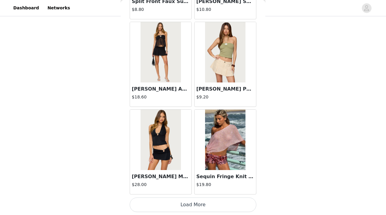
click at [189, 174] on button "Load More" at bounding box center [193, 204] width 127 height 14
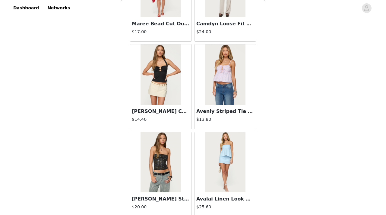
scroll to position [3334, 0]
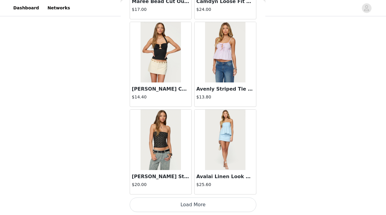
click at [186, 174] on button "Load More" at bounding box center [193, 204] width 127 height 14
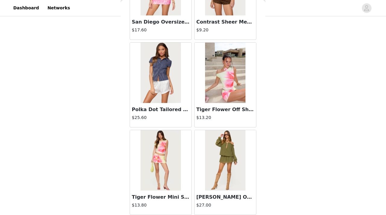
scroll to position [4209, 0]
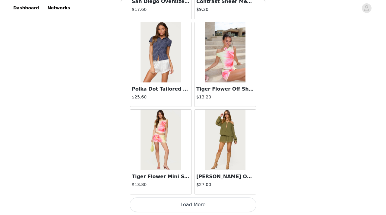
click at [192, 174] on button "Load More" at bounding box center [193, 204] width 127 height 14
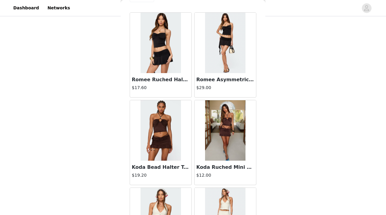
scroll to position [0, 0]
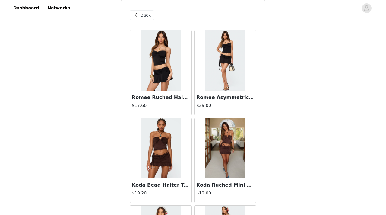
click at [144, 14] on span "Back" at bounding box center [146, 15] width 10 height 6
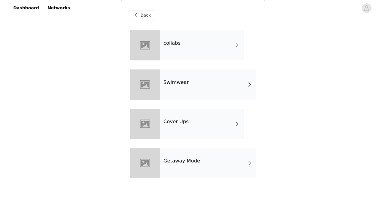
click at [179, 90] on div "Swimwear" at bounding box center [208, 84] width 97 height 30
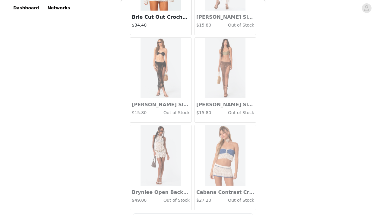
scroll to position [709, 0]
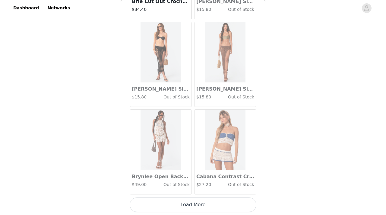
click at [181, 174] on button "Load More" at bounding box center [193, 204] width 127 height 14
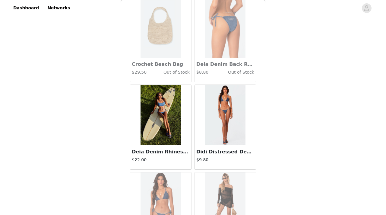
scroll to position [1584, 0]
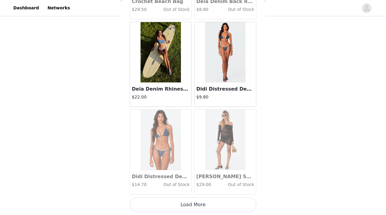
click at [193, 174] on button "Load More" at bounding box center [193, 204] width 127 height 14
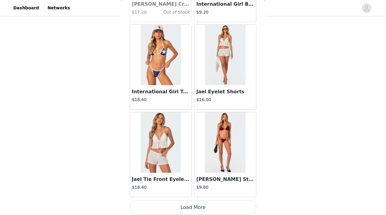
scroll to position [2458, 0]
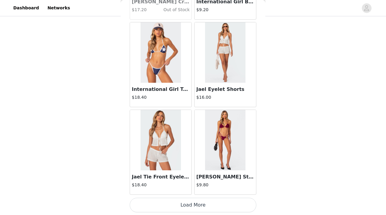
click at [189, 174] on button "Load More" at bounding box center [193, 205] width 127 height 14
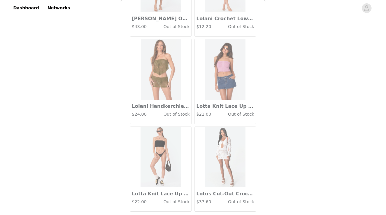
scroll to position [3334, 0]
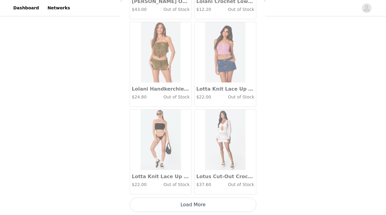
click at [190, 174] on button "Load More" at bounding box center [193, 204] width 127 height 14
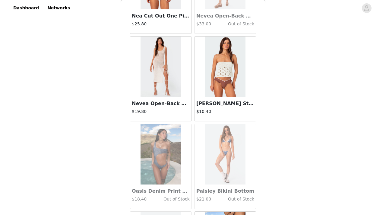
scroll to position [4209, 0]
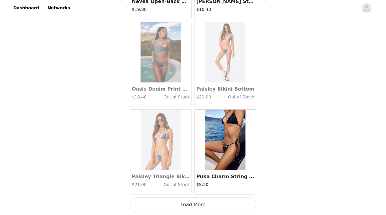
click at [188, 174] on button "Load More" at bounding box center [193, 204] width 127 height 14
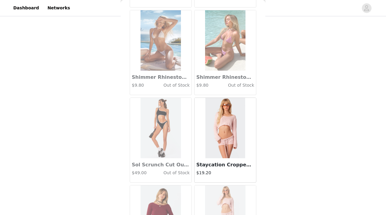
scroll to position [5084, 0]
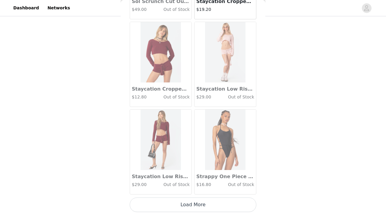
click at [188, 174] on button "Load More" at bounding box center [193, 204] width 127 height 14
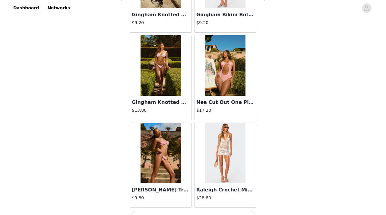
scroll to position [5959, 0]
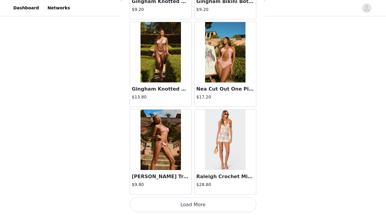
click at [192, 174] on button "Load More" at bounding box center [193, 204] width 127 height 14
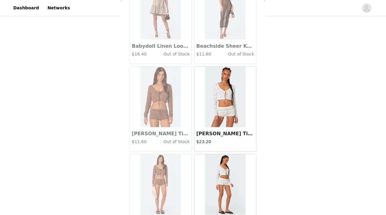
scroll to position [0, 0]
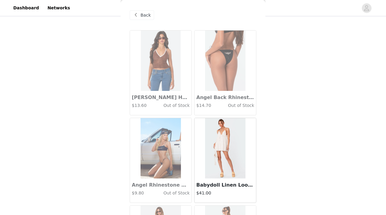
click at [143, 16] on span "Back" at bounding box center [146, 15] width 10 height 6
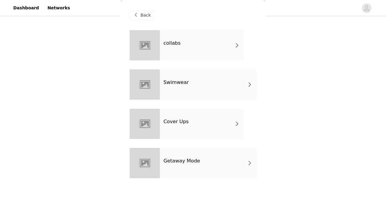
click at [192, 44] on div "collabs" at bounding box center [202, 45] width 84 height 30
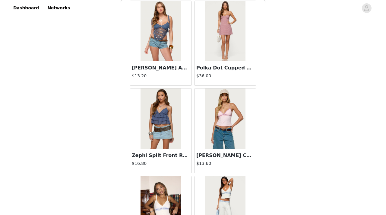
scroll to position [29, 0]
click at [219, 51] on img at bounding box center [225, 31] width 40 height 60
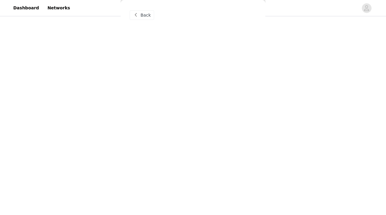
scroll to position [0, 0]
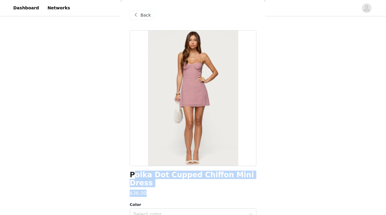
drag, startPoint x: 132, startPoint y: 176, endPoint x: 245, endPoint y: 186, distance: 113.5
click at [246, 174] on div "Polka Dot Cupped Chiffon Mini Dress $36.00 Color Select color Size Select size …" at bounding box center [193, 166] width 127 height 272
copy div "olka Dot Cupped Chiffon Mini Dress $36.00"
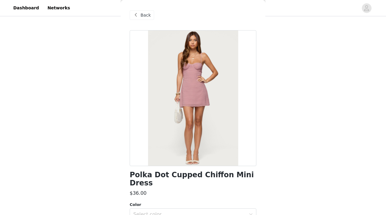
click at [148, 13] on span "Back" at bounding box center [146, 15] width 10 height 6
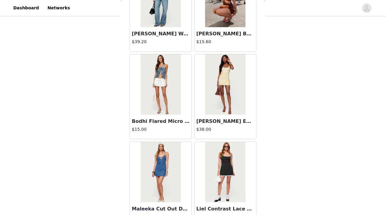
scroll to position [709, 0]
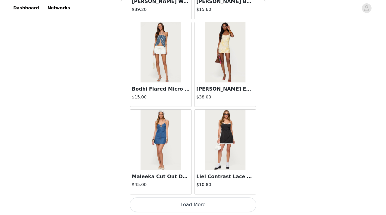
click at [187, 174] on button "Load More" at bounding box center [193, 204] width 127 height 14
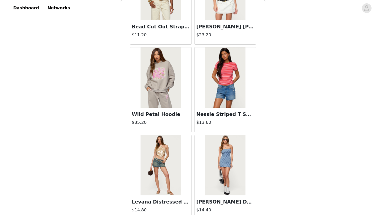
scroll to position [1584, 0]
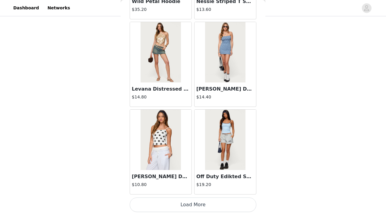
click at [182, 174] on button "Load More" at bounding box center [193, 204] width 127 height 14
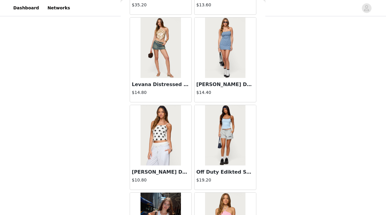
scroll to position [1554, 0]
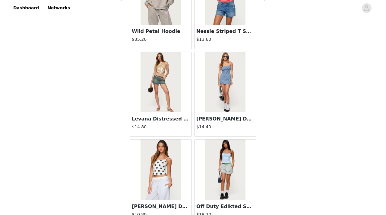
click at [154, 96] on img at bounding box center [161, 82] width 40 height 60
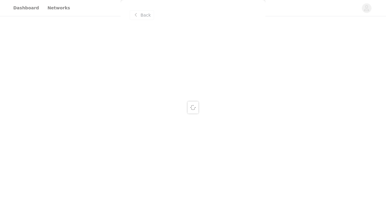
scroll to position [0, 0]
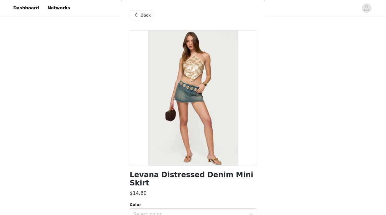
click at [172, 112] on div at bounding box center [193, 98] width 127 height 136
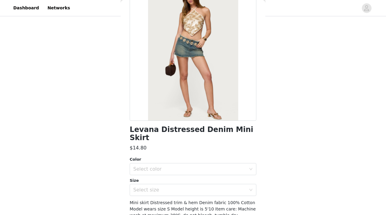
scroll to position [72, 0]
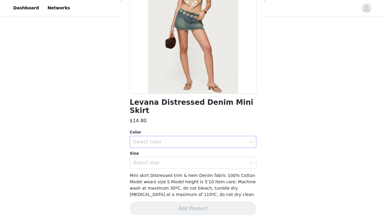
click at [158, 137] on div "Select color" at bounding box center [191, 141] width 116 height 11
click at [154, 147] on li "BLUE WASHED" at bounding box center [193, 147] width 127 height 10
click at [152, 160] on div "Select size" at bounding box center [189, 163] width 113 height 6
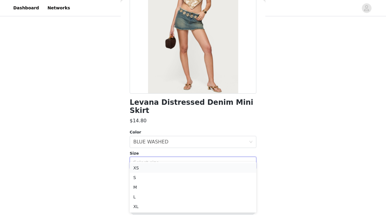
click at [149, 169] on li "XS" at bounding box center [193, 168] width 127 height 10
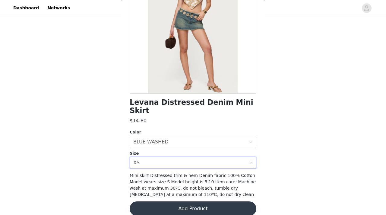
click at [169, 174] on button "Add Product" at bounding box center [193, 208] width 127 height 14
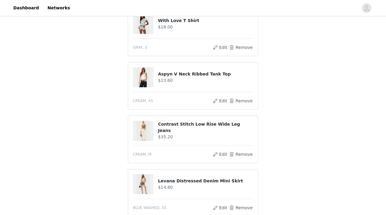
scroll to position [235, 0]
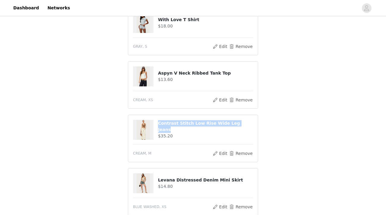
drag, startPoint x: 242, startPoint y: 128, endPoint x: 159, endPoint y: 127, distance: 83.3
click at [159, 127] on h4 "Contrast Stitch Low Rise Wide Leg Jeans" at bounding box center [205, 126] width 95 height 13
copy h4 "Contrast Stitch Low Rise Wide Leg Jeans"
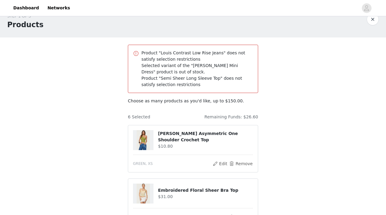
scroll to position [12, 0]
click at [176, 100] on p "Choose as many products as you'd like, up to $150.00." at bounding box center [193, 100] width 130 height 6
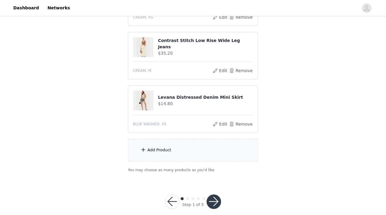
scroll to position [321, 0]
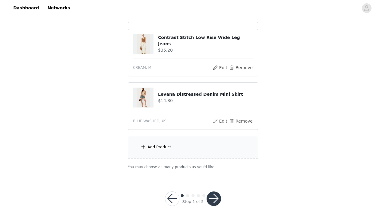
click at [216, 174] on button "button" at bounding box center [214, 198] width 14 height 14
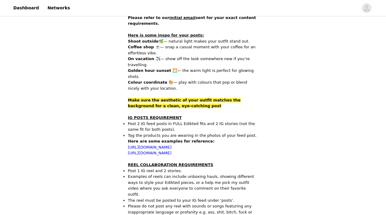
scroll to position [102, 0]
click at [172, 145] on link "[URL][DOMAIN_NAME]" at bounding box center [150, 147] width 44 height 5
